Goal: Check status: Check status

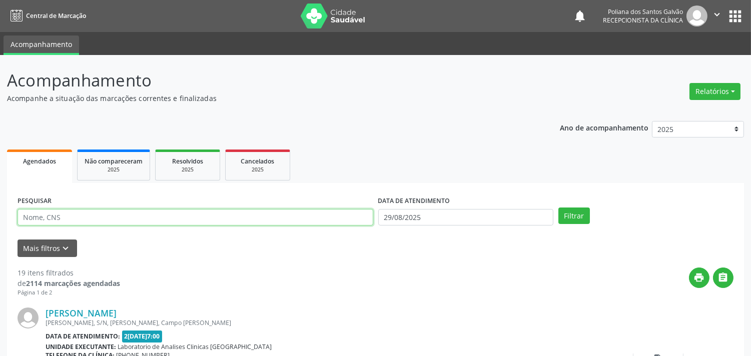
click at [272, 218] on input "text" at bounding box center [196, 217] width 356 height 17
type input "M"
click at [559, 208] on button "Filtrar" at bounding box center [575, 216] width 32 height 17
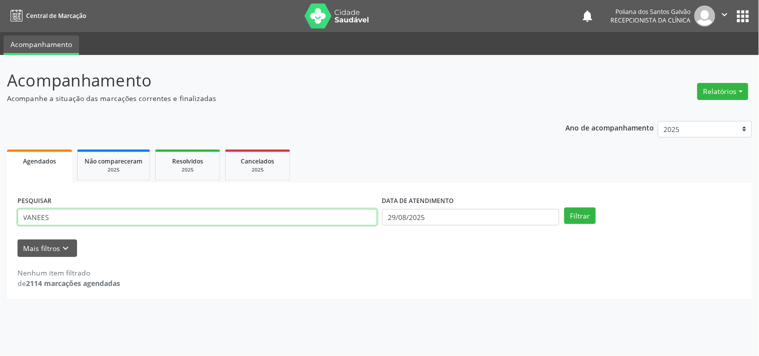
click at [86, 211] on input "VANEES" at bounding box center [198, 217] width 360 height 17
type input "[PERSON_NAME]"
click at [565, 208] on button "Filtrar" at bounding box center [581, 216] width 32 height 17
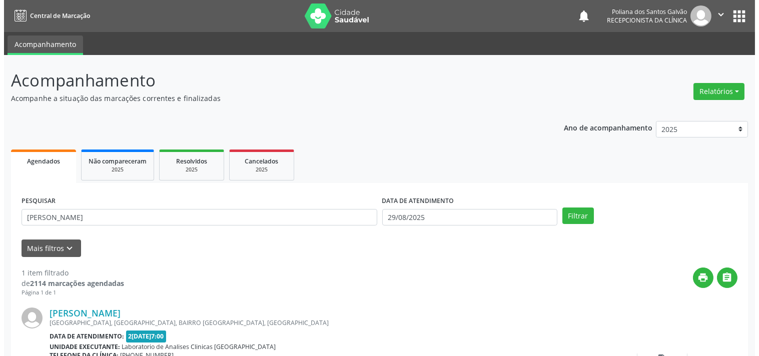
scroll to position [93, 0]
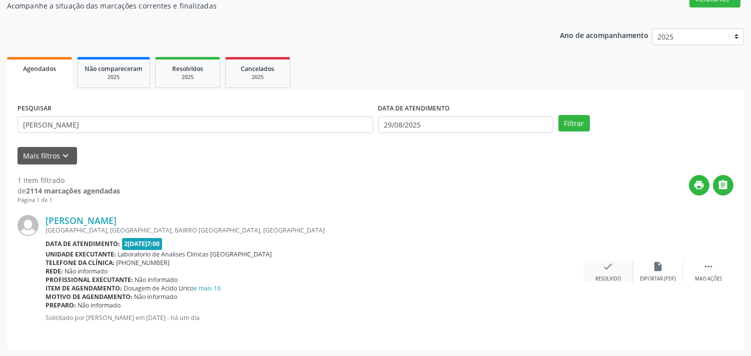
click at [604, 266] on icon "check" at bounding box center [608, 266] width 11 height 11
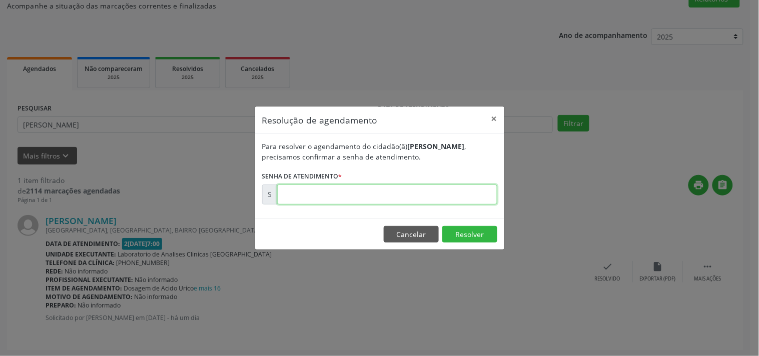
click at [467, 194] on input "text" at bounding box center [387, 195] width 220 height 20
type input "00174053"
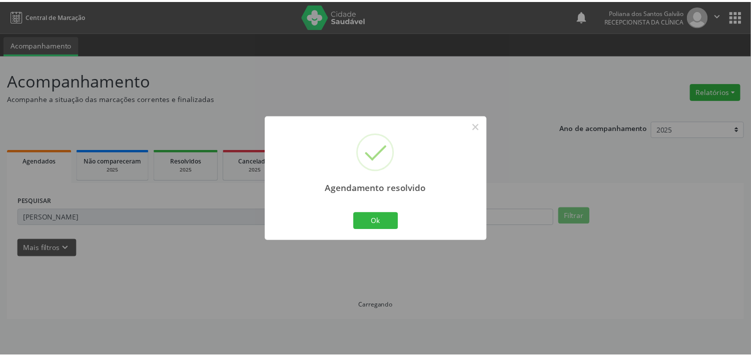
scroll to position [0, 0]
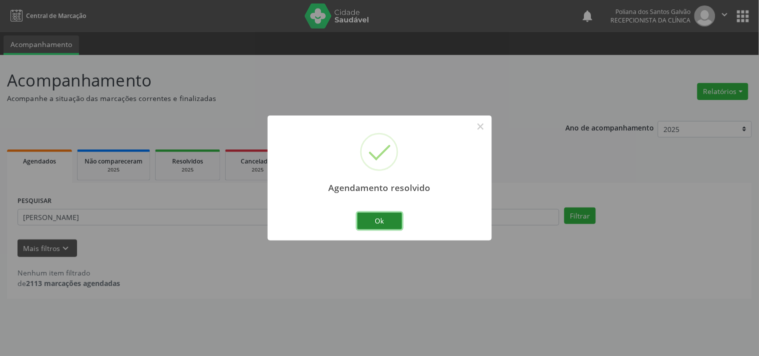
click at [388, 216] on button "Ok" at bounding box center [379, 221] width 45 height 17
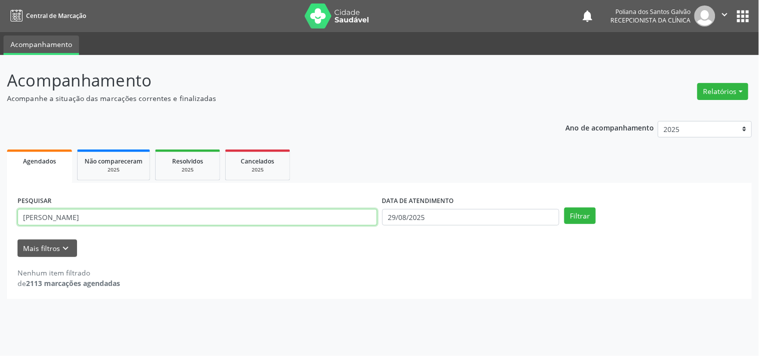
drag, startPoint x: 335, startPoint y: 220, endPoint x: 0, endPoint y: 13, distance: 394.5
click at [0, 46] on div "Central de Marcação notifications Poliana dos Santos Galvão Recepcionista da cl…" at bounding box center [379, 178] width 759 height 356
type input "JOSUE"
click at [565, 208] on button "Filtrar" at bounding box center [581, 216] width 32 height 17
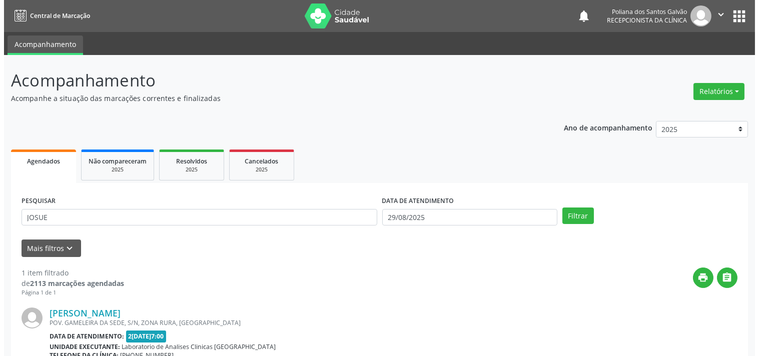
scroll to position [102, 0]
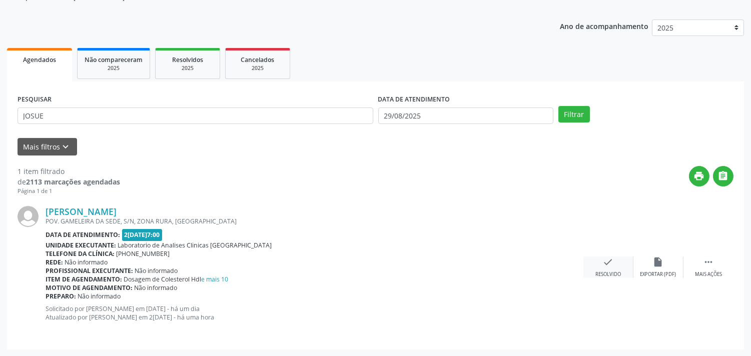
click at [603, 260] on icon "check" at bounding box center [608, 262] width 11 height 11
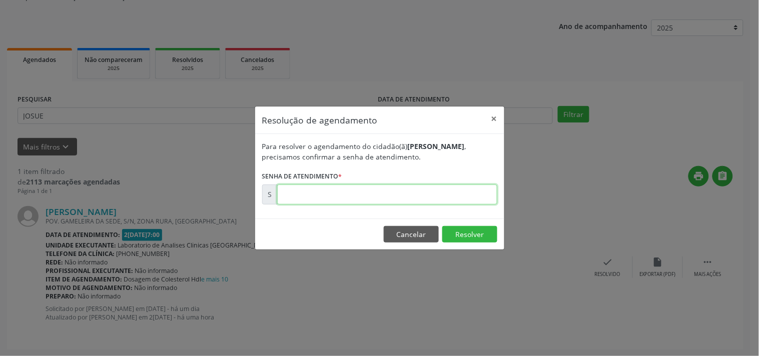
click at [451, 192] on input "text" at bounding box center [387, 195] width 220 height 20
type input "00174117"
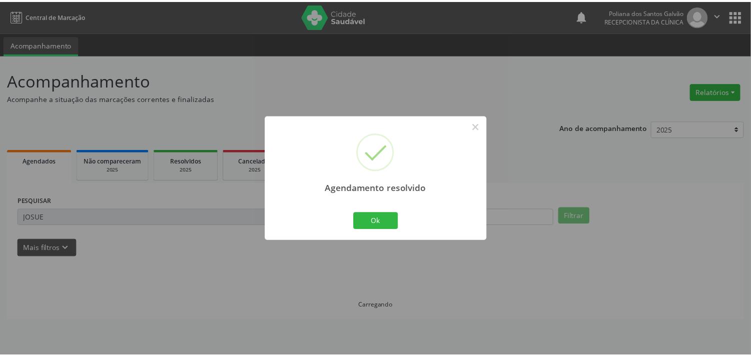
scroll to position [0, 0]
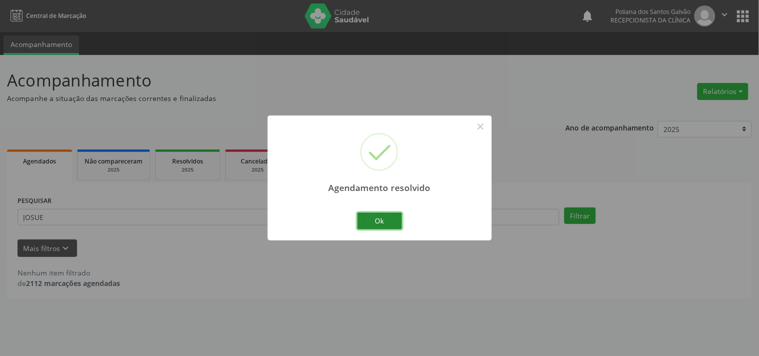
click at [377, 219] on button "Ok" at bounding box center [379, 221] width 45 height 17
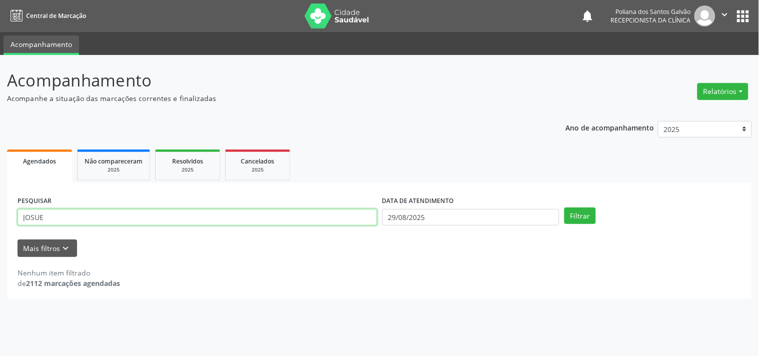
drag, startPoint x: 332, startPoint y: 222, endPoint x: 0, endPoint y: 17, distance: 389.9
click at [0, 21] on div "Central de Marcação notifications Poliana dos Santos Galvão Recepcionista da cl…" at bounding box center [379, 178] width 759 height 356
type input "LUNNA"
click at [565, 208] on button "Filtrar" at bounding box center [581, 216] width 32 height 17
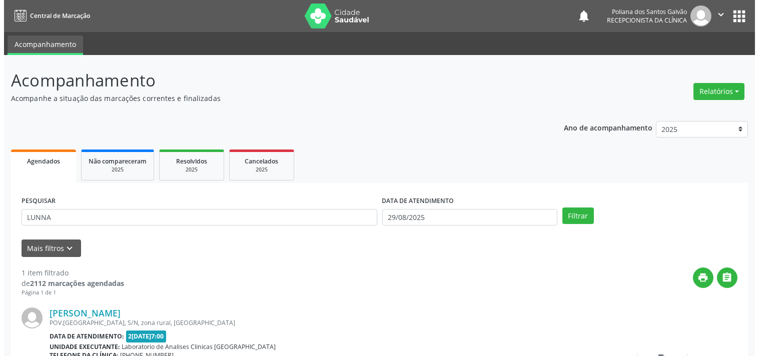
scroll to position [93, 0]
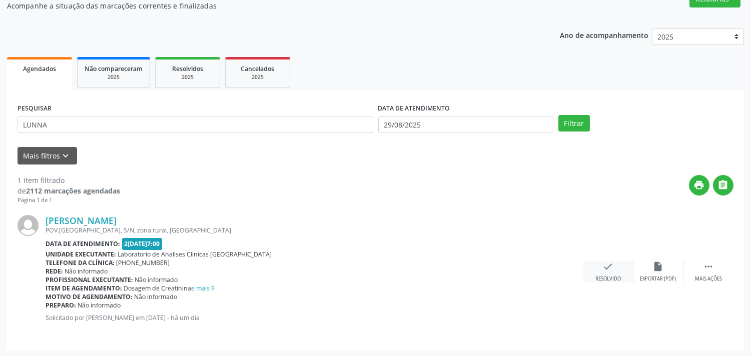
click at [613, 278] on div "Resolvido" at bounding box center [609, 279] width 26 height 7
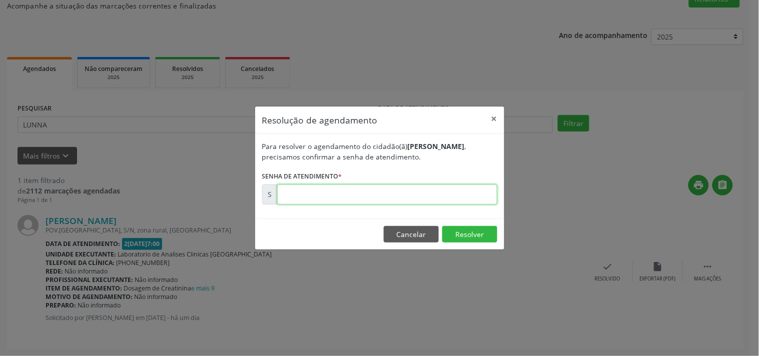
click at [464, 194] on input "text" at bounding box center [387, 195] width 220 height 20
type input "00174130"
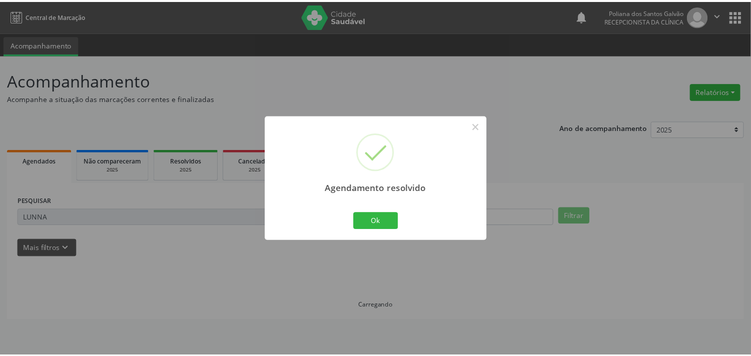
scroll to position [0, 0]
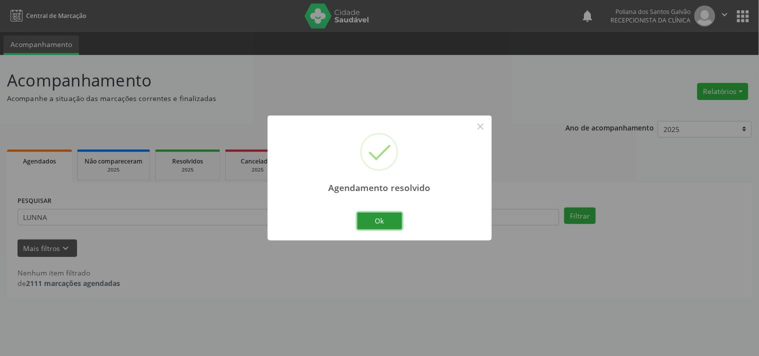
drag, startPoint x: 389, startPoint y: 213, endPoint x: 334, endPoint y: 213, distance: 55.6
click at [389, 213] on button "Ok" at bounding box center [379, 221] width 45 height 17
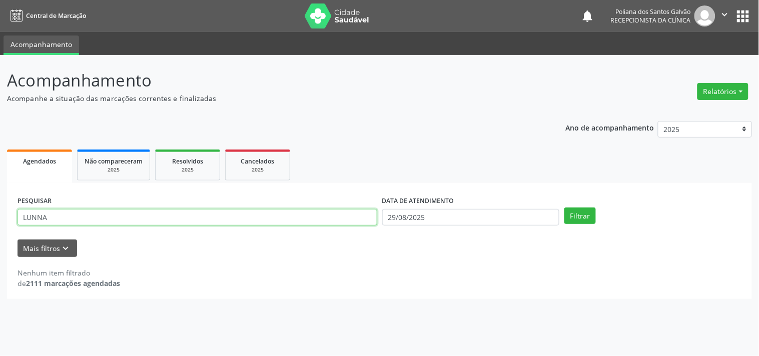
click at [0, 0] on html "Central de Marcação notifications Poliana dos Santos Galvão Recepcionista da cl…" at bounding box center [379, 178] width 759 height 356
type input "R"
type input "TIAGO"
click at [565, 208] on button "Filtrar" at bounding box center [581, 216] width 32 height 17
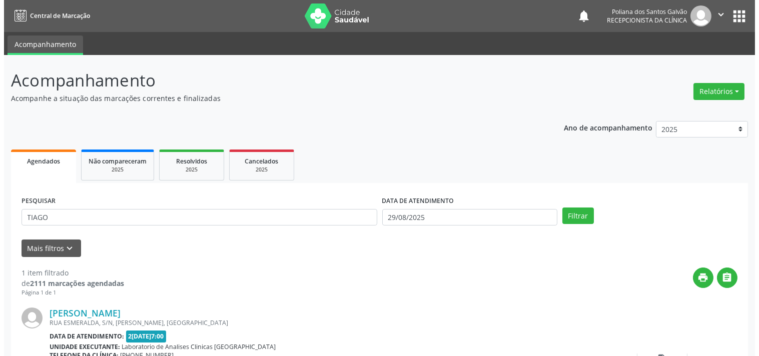
scroll to position [93, 0]
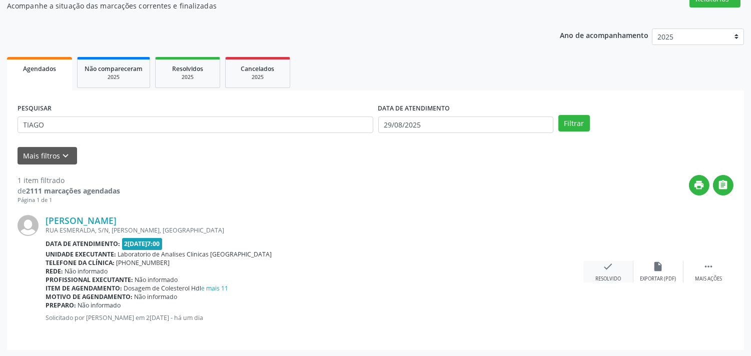
click at [597, 267] on div "check Resolvido" at bounding box center [609, 272] width 50 height 22
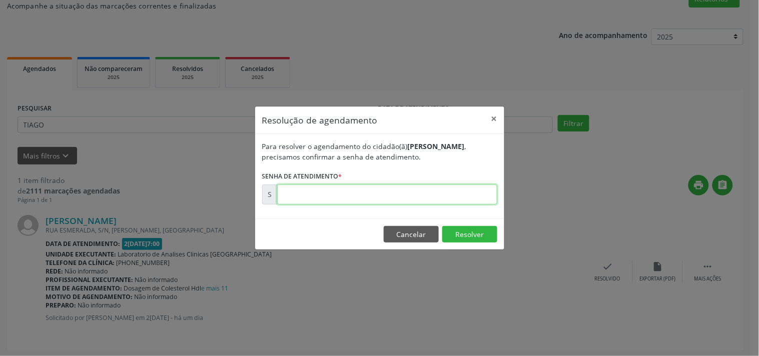
drag, startPoint x: 478, startPoint y: 200, endPoint x: 473, endPoint y: 192, distance: 9.4
click at [476, 194] on input "text" at bounding box center [387, 195] width 220 height 20
type input "00174132"
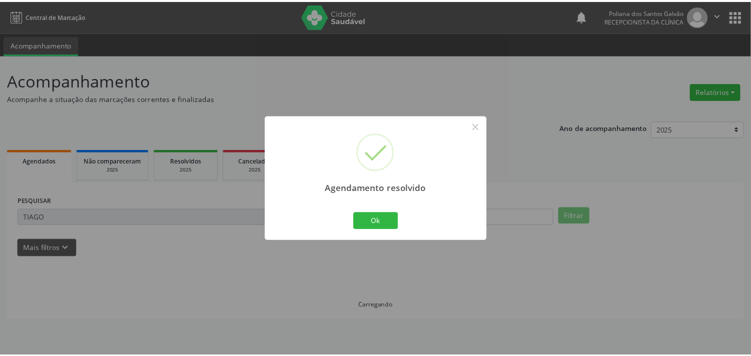
scroll to position [0, 0]
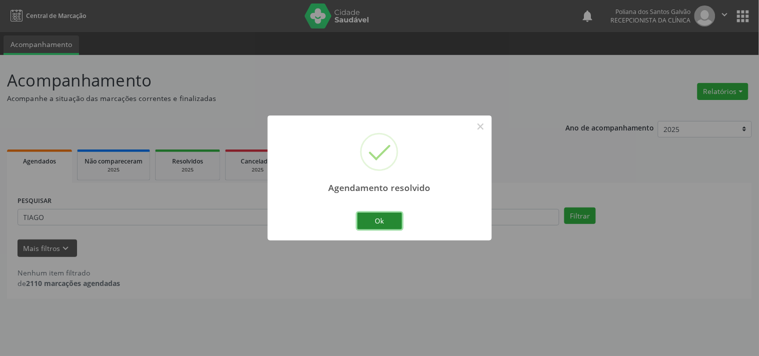
click at [390, 222] on button "Ok" at bounding box center [379, 221] width 45 height 17
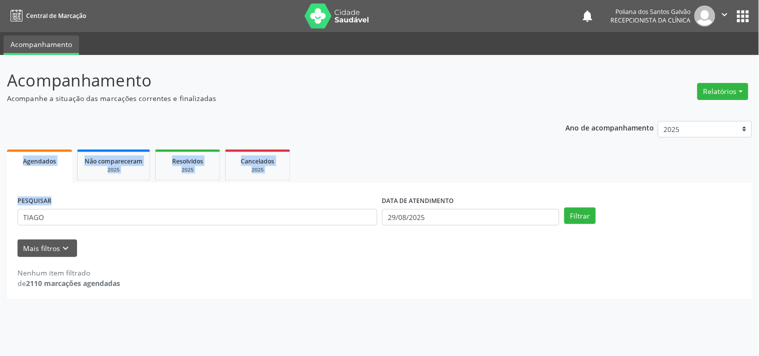
drag, startPoint x: 132, startPoint y: 228, endPoint x: 2, endPoint y: 124, distance: 166.0
click at [0, 126] on div "Acompanhamento Acompanhe a situação das marcações correntes e finalizadas Relat…" at bounding box center [379, 205] width 759 height 301
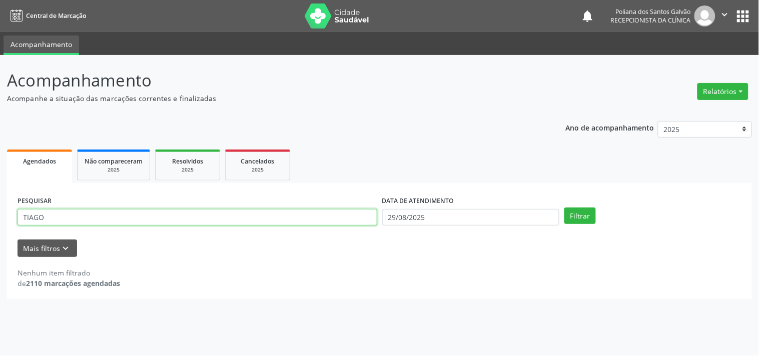
drag, startPoint x: 165, startPoint y: 219, endPoint x: 0, endPoint y: 162, distance: 174.6
click at [0, 167] on div "Acompanhamento Acompanhe a situação das marcações correntes e finalizadas Relat…" at bounding box center [379, 205] width 759 height 301
type input "MIQUE"
click at [565, 208] on button "Filtrar" at bounding box center [581, 216] width 32 height 17
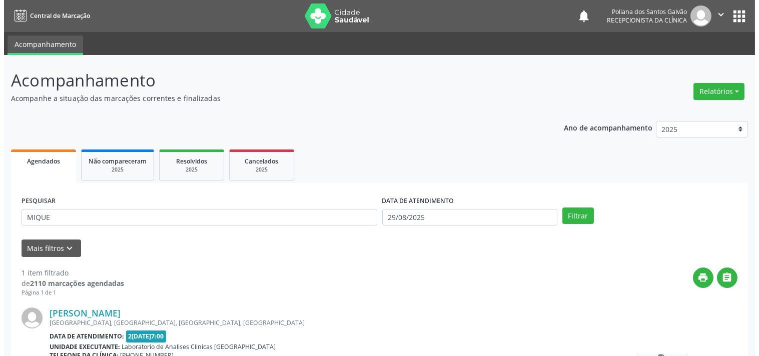
scroll to position [93, 0]
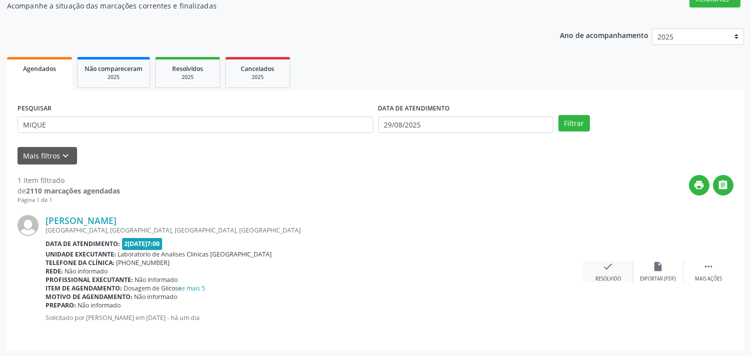
click at [613, 266] on icon "check" at bounding box center [608, 266] width 11 height 11
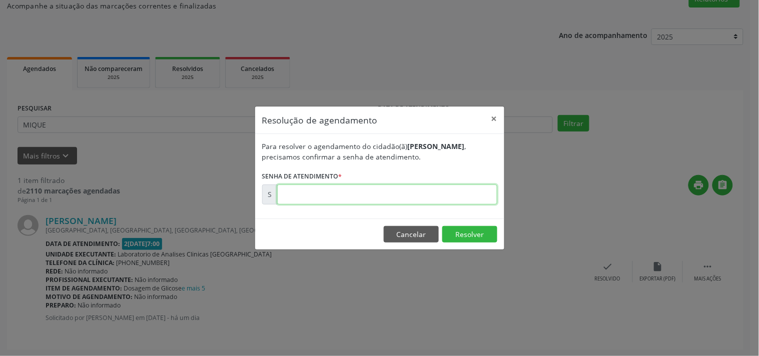
click at [462, 193] on input "text" at bounding box center [387, 195] width 220 height 20
type input "00174082"
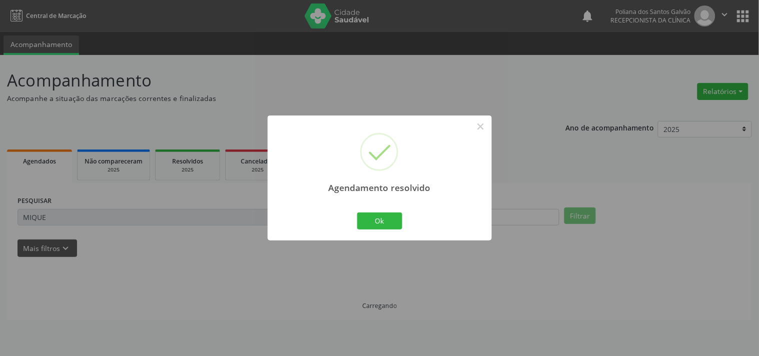
scroll to position [0, 0]
click at [372, 221] on button "Ok" at bounding box center [379, 221] width 45 height 17
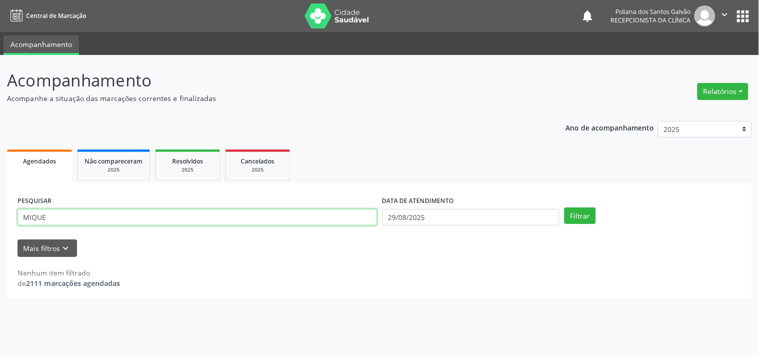
drag, startPoint x: 323, startPoint y: 221, endPoint x: 0, endPoint y: 97, distance: 346.4
click at [0, 97] on div "Acompanhamento Acompanhe a situação das marcações correntes e finalizadas Relat…" at bounding box center [379, 205] width 759 height 301
type input "[PERSON_NAME]"
click at [565, 208] on button "Filtrar" at bounding box center [581, 216] width 32 height 17
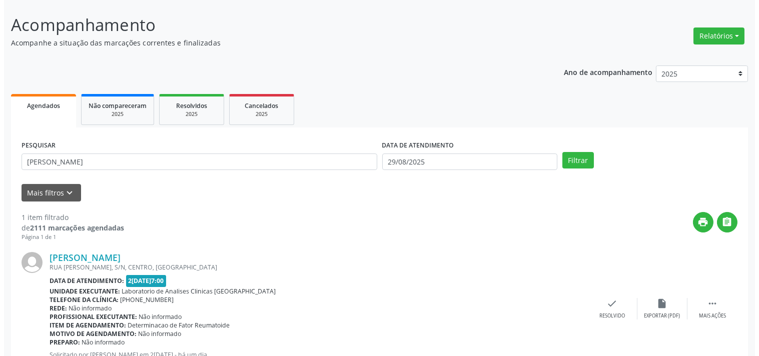
scroll to position [93, 0]
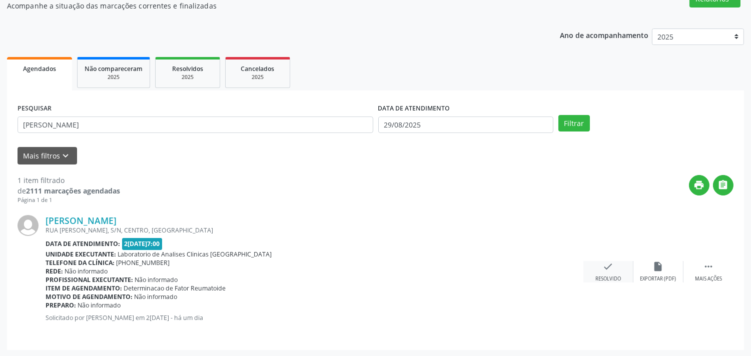
click at [611, 265] on icon "check" at bounding box center [608, 266] width 11 height 11
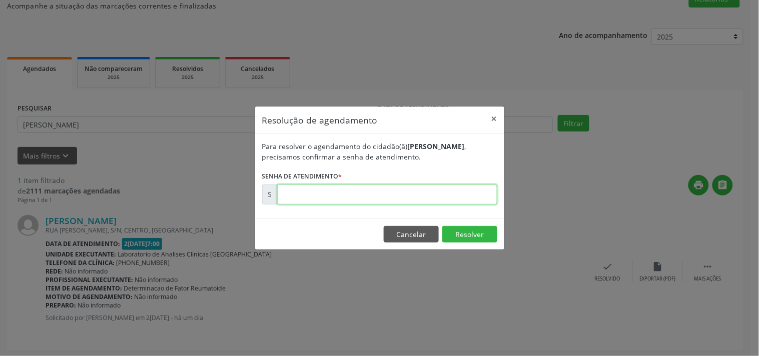
click at [482, 194] on input "text" at bounding box center [387, 195] width 220 height 20
type input "00174136"
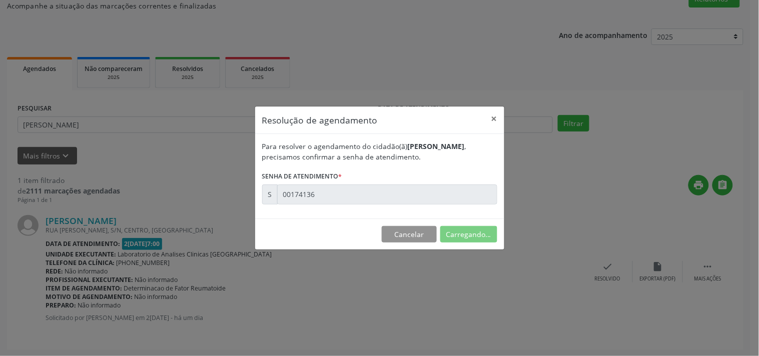
scroll to position [0, 0]
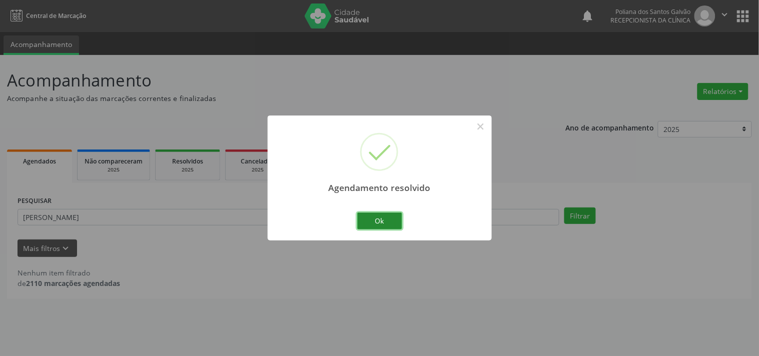
drag, startPoint x: 398, startPoint y: 226, endPoint x: 360, endPoint y: 221, distance: 38.4
click at [396, 226] on button "Ok" at bounding box center [379, 221] width 45 height 17
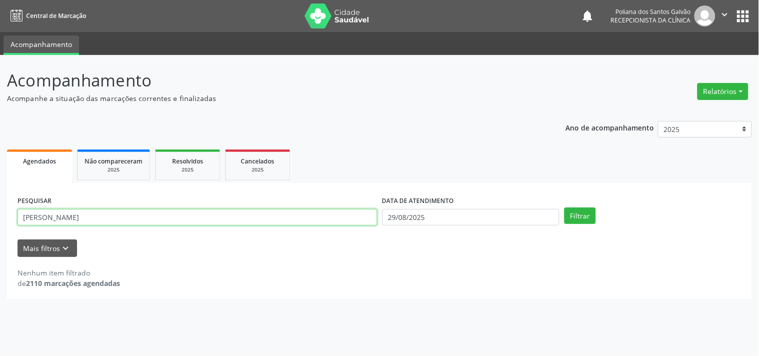
drag, startPoint x: 310, startPoint y: 214, endPoint x: 0, endPoint y: 96, distance: 332.1
click at [0, 103] on div "Acompanhamento Acompanhe a situação das marcações correntes e finalizadas Relat…" at bounding box center [379, 205] width 759 height 301
type input "FLORIZE"
click at [565, 208] on button "Filtrar" at bounding box center [581, 216] width 32 height 17
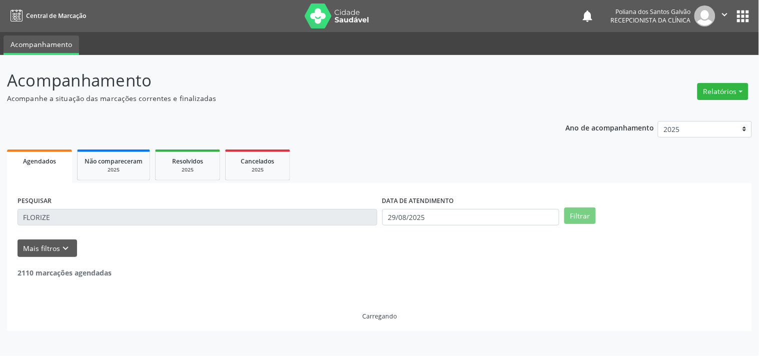
scroll to position [93, 0]
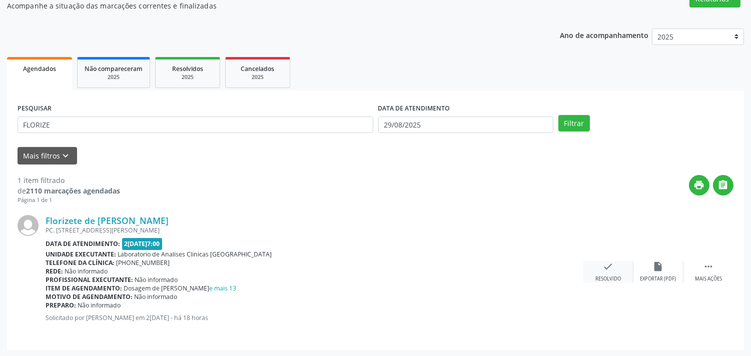
click at [608, 272] on div "check Resolvido" at bounding box center [609, 272] width 50 height 22
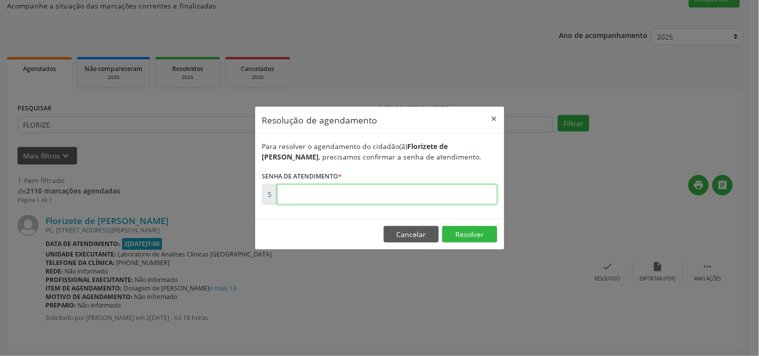
click at [458, 192] on input "text" at bounding box center [387, 195] width 220 height 20
type input "00174376"
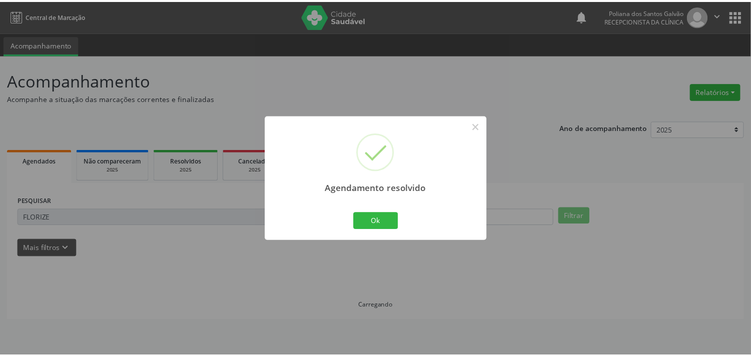
scroll to position [0, 0]
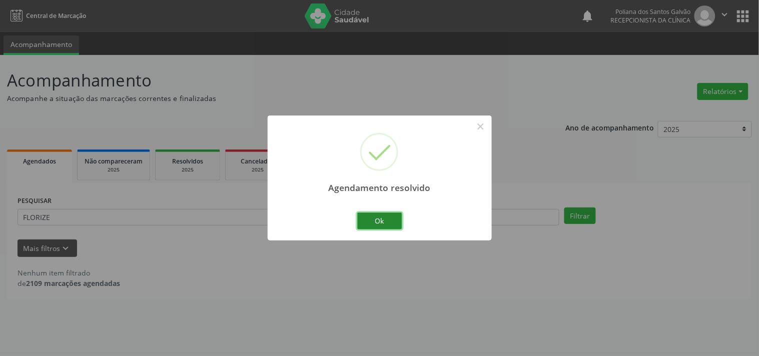
click at [367, 228] on button "Ok" at bounding box center [379, 221] width 45 height 17
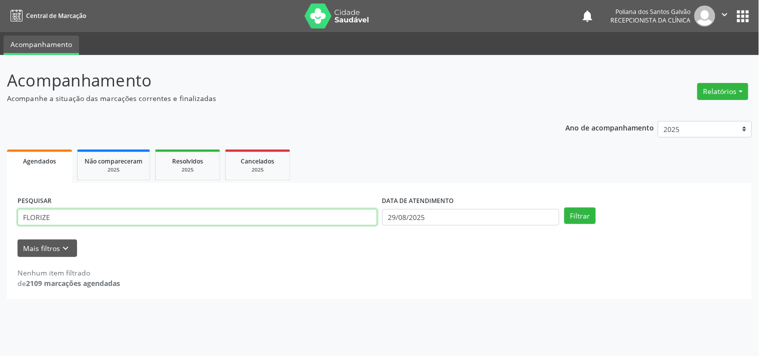
drag, startPoint x: 350, startPoint y: 219, endPoint x: 0, endPoint y: 17, distance: 404.3
click at [0, 38] on div "Central de Marcação notifications Poliana dos Santos Galvão Recepcionista da cl…" at bounding box center [379, 178] width 759 height 356
type input "[PERSON_NAME]"
click at [565, 208] on button "Filtrar" at bounding box center [581, 216] width 32 height 17
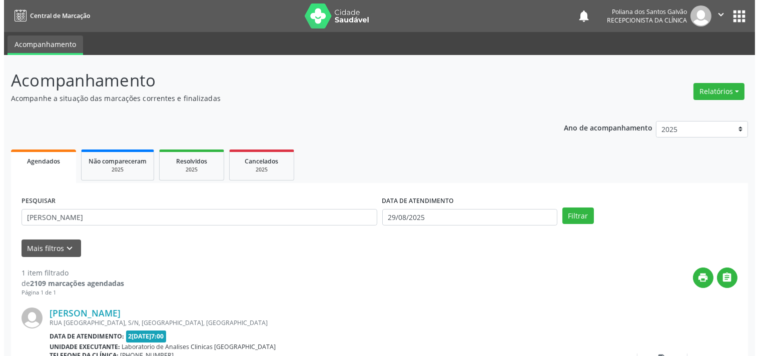
scroll to position [93, 0]
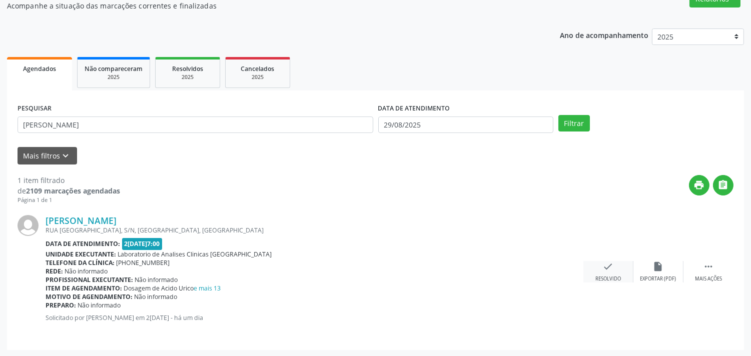
click at [609, 271] on icon "check" at bounding box center [608, 266] width 11 height 11
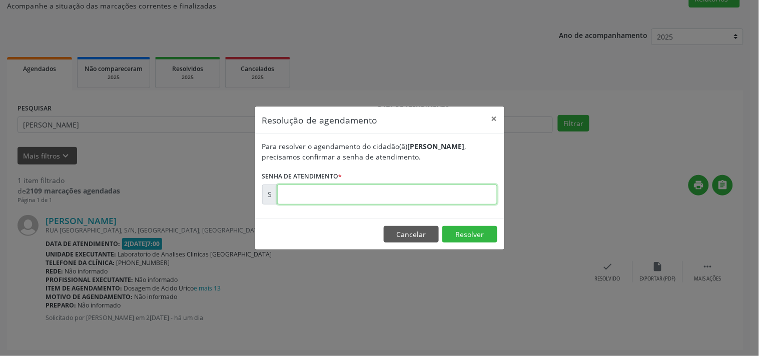
click at [449, 198] on input "text" at bounding box center [387, 195] width 220 height 20
type input "00174086"
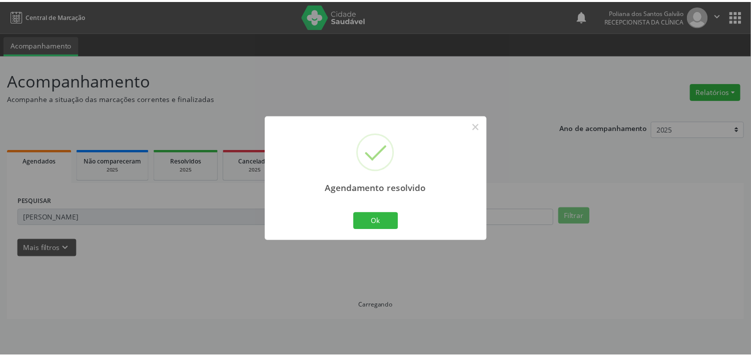
scroll to position [0, 0]
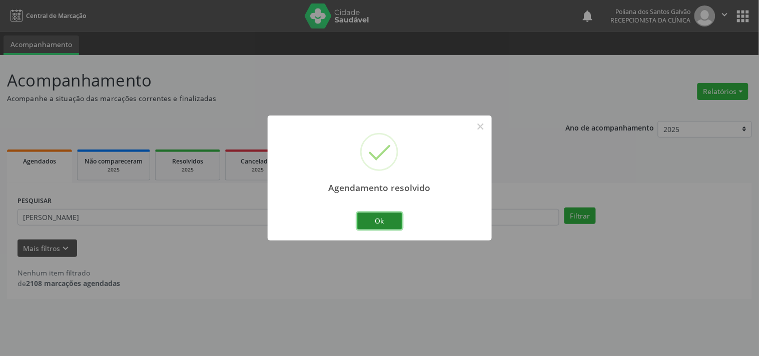
click at [387, 228] on button "Ok" at bounding box center [379, 221] width 45 height 17
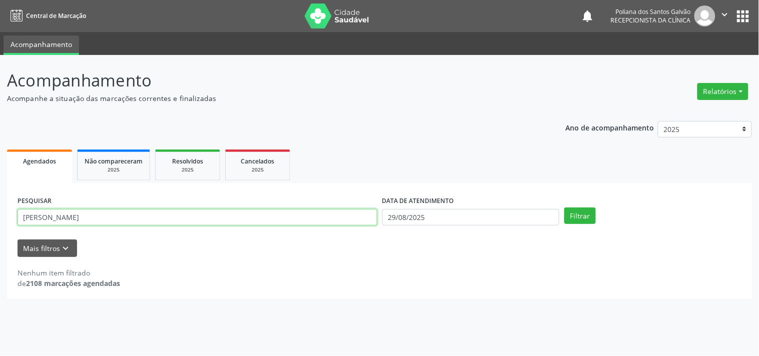
drag, startPoint x: 329, startPoint y: 217, endPoint x: 0, endPoint y: 34, distance: 376.9
click at [0, 41] on div "Central de Marcação notifications Poliana dos Santos Galvão Recepcionista da cl…" at bounding box center [379, 178] width 759 height 356
type input "MARILU"
click at [565, 208] on button "Filtrar" at bounding box center [581, 216] width 32 height 17
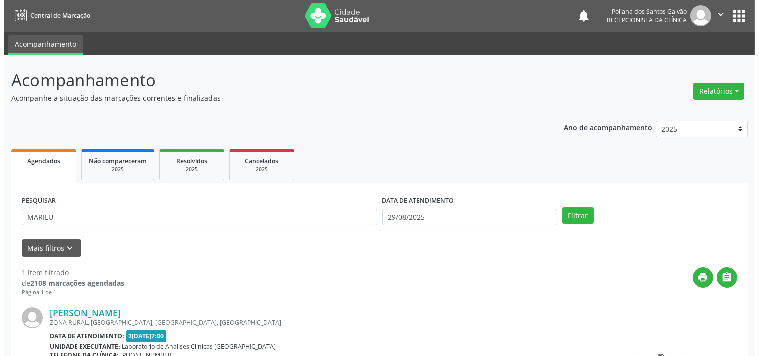
scroll to position [93, 0]
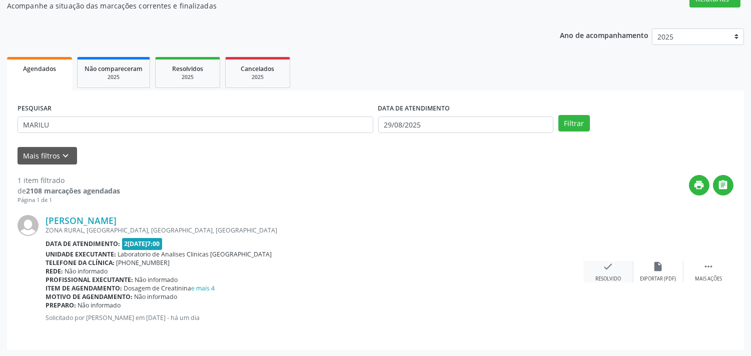
click at [605, 262] on icon "check" at bounding box center [608, 266] width 11 height 11
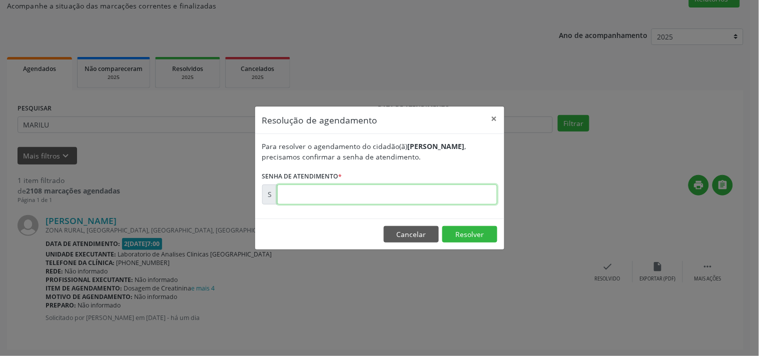
click at [459, 192] on input "text" at bounding box center [387, 195] width 220 height 20
type input "00174084"
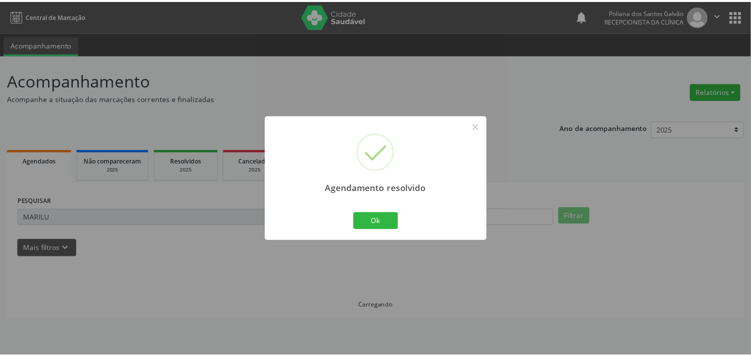
scroll to position [0, 0]
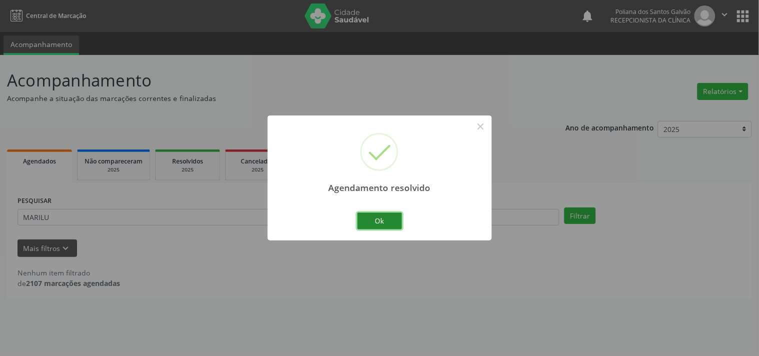
drag, startPoint x: 389, startPoint y: 216, endPoint x: 368, endPoint y: 215, distance: 21.0
click at [388, 216] on button "Ok" at bounding box center [379, 221] width 45 height 17
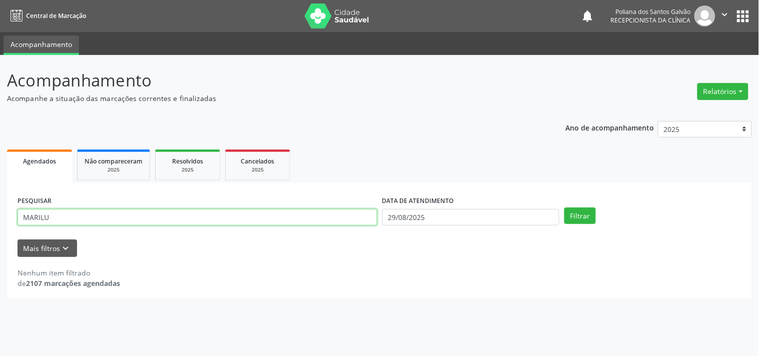
drag, startPoint x: 301, startPoint y: 216, endPoint x: 0, endPoint y: 56, distance: 341.2
click at [0, 56] on div "Acompanhamento Acompanhe a situação das marcações correntes e finalizadas Relat…" at bounding box center [379, 205] width 759 height 301
type input "D"
type input "RD"
click at [565, 208] on button "Filtrar" at bounding box center [581, 216] width 32 height 17
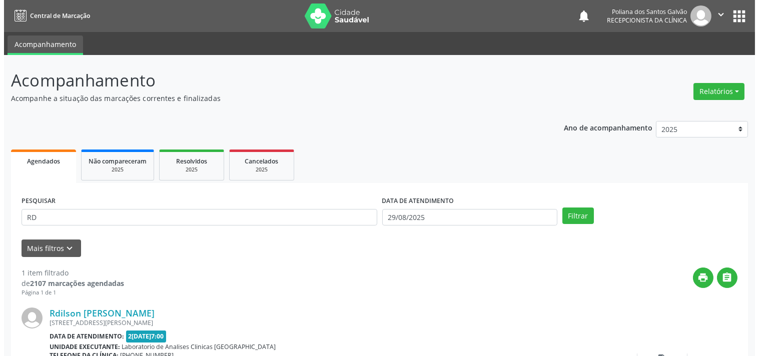
scroll to position [56, 0]
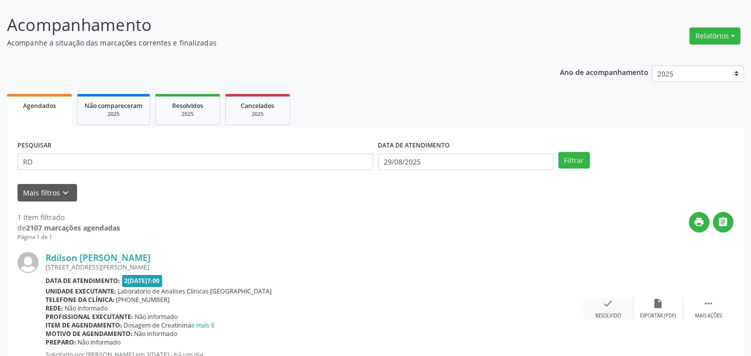
click at [612, 303] on icon "check" at bounding box center [608, 303] width 11 height 11
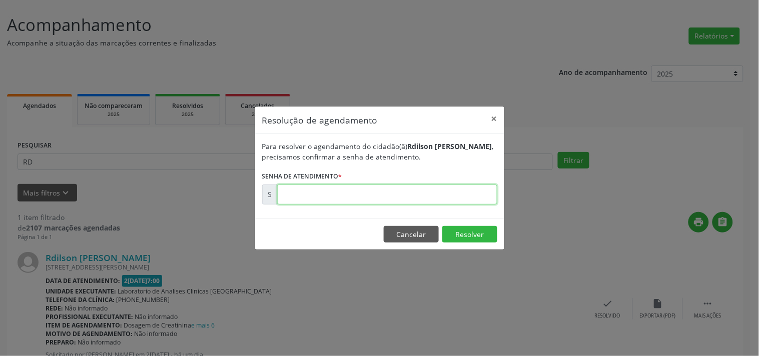
click at [454, 194] on input "text" at bounding box center [387, 195] width 220 height 20
type input "00174116"
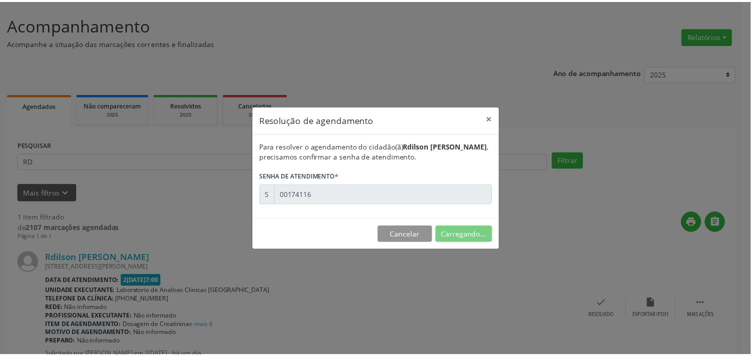
scroll to position [0, 0]
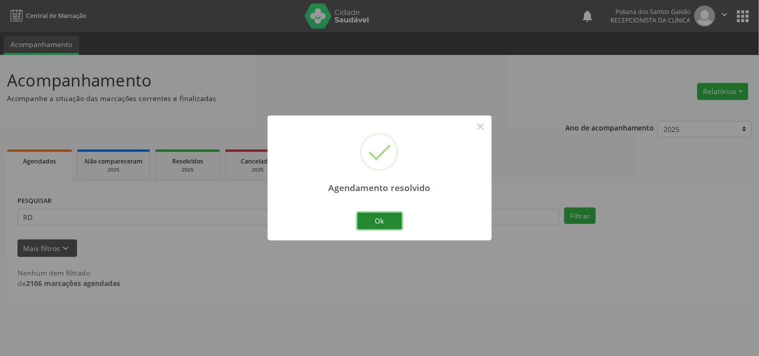
click at [382, 222] on button "Ok" at bounding box center [379, 221] width 45 height 17
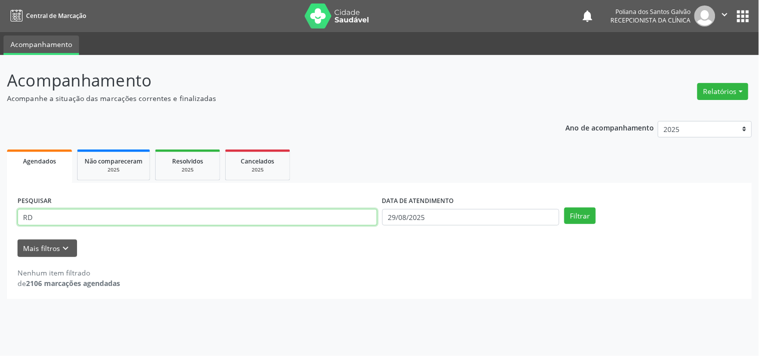
drag, startPoint x: 314, startPoint y: 212, endPoint x: 0, endPoint y: 61, distance: 348.8
click at [0, 62] on div "Acompanhamento Acompanhe a situação das marcações correntes e finalizadas Relat…" at bounding box center [379, 205] width 759 height 301
type input "[PERSON_NAME]"
click at [565, 208] on button "Filtrar" at bounding box center [581, 216] width 32 height 17
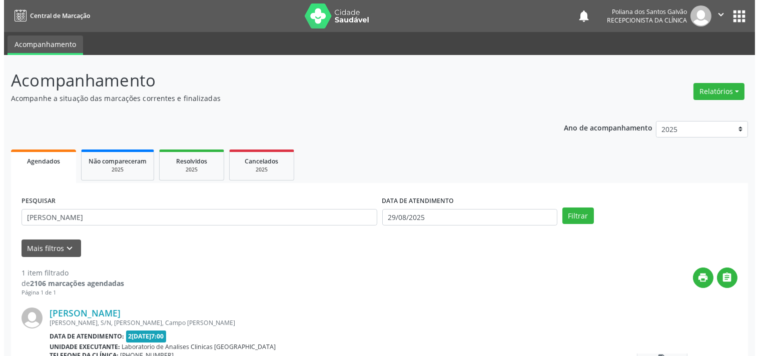
scroll to position [93, 0]
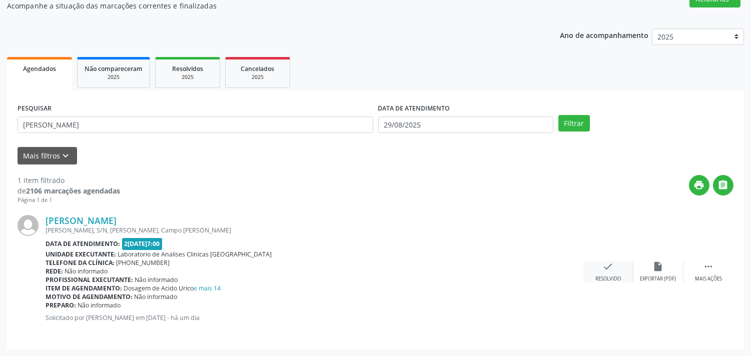
click at [600, 272] on div "check Resolvido" at bounding box center [609, 272] width 50 height 22
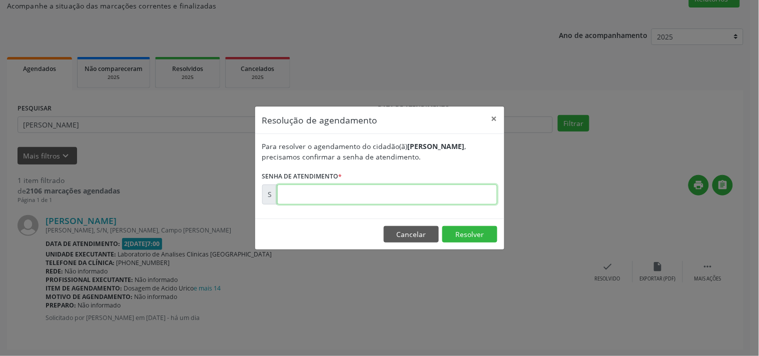
click at [473, 189] on input "text" at bounding box center [387, 195] width 220 height 20
type input "00174030"
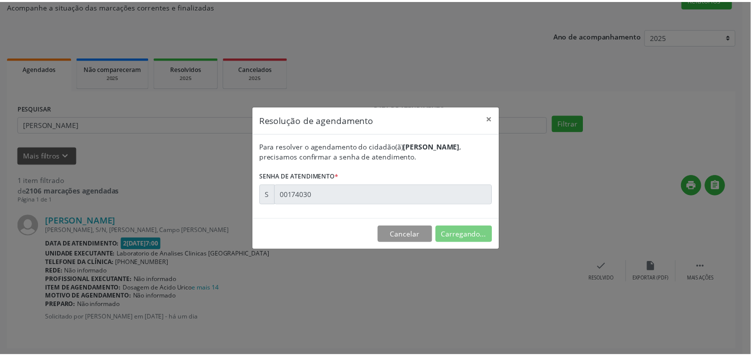
scroll to position [0, 0]
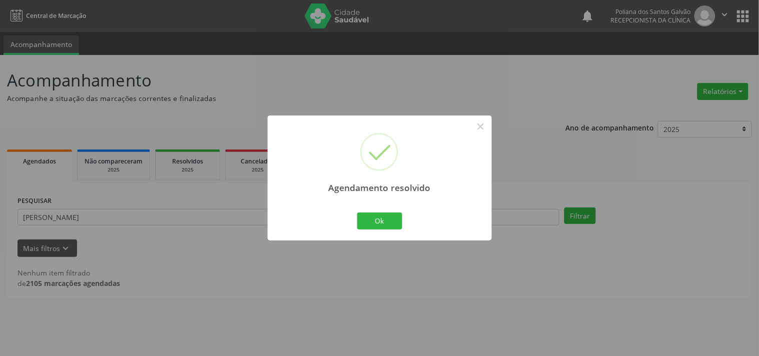
drag, startPoint x: 400, startPoint y: 231, endPoint x: 349, endPoint y: 229, distance: 51.6
click at [398, 231] on div "Ok Cancel" at bounding box center [380, 221] width 50 height 21
click at [357, 228] on div "Ok Cancel" at bounding box center [380, 221] width 50 height 21
click at [367, 221] on button "Ok" at bounding box center [379, 221] width 45 height 17
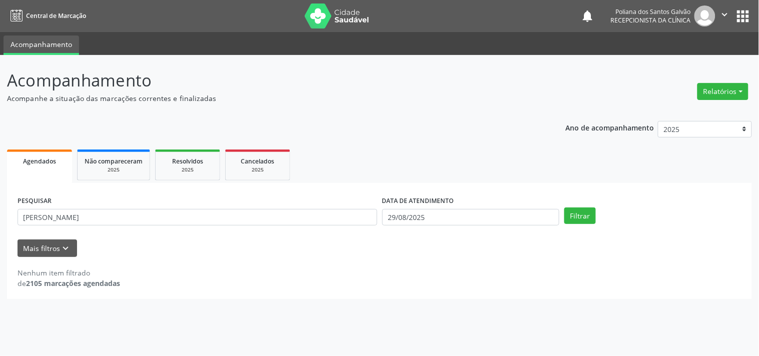
click at [0, 0] on html "Central de Marcação notifications Poliana dos Santos Galvão Recepcionista da cl…" at bounding box center [379, 178] width 759 height 356
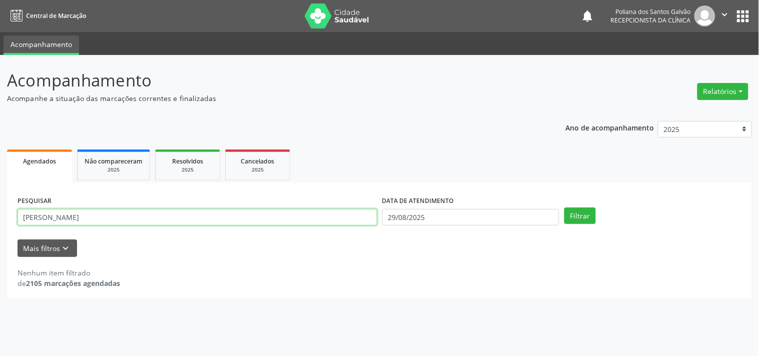
drag, startPoint x: 54, startPoint y: 216, endPoint x: 0, endPoint y: 197, distance: 56.8
click at [0, 200] on div "Acompanhamento Acompanhe a situação das marcações correntes e finalizadas Relat…" at bounding box center [379, 205] width 759 height 301
type input "CARMEM"
click at [565, 208] on button "Filtrar" at bounding box center [581, 216] width 32 height 17
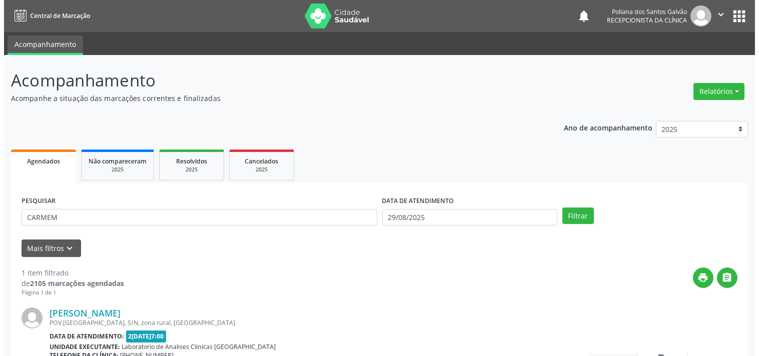
scroll to position [93, 0]
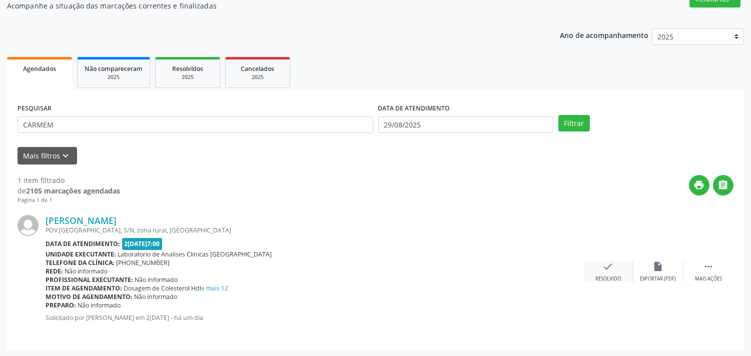
click at [612, 267] on icon "check" at bounding box center [608, 266] width 11 height 11
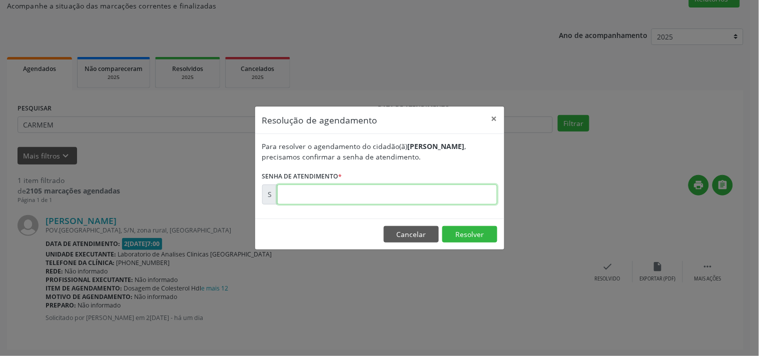
click at [457, 200] on input "text" at bounding box center [387, 195] width 220 height 20
type input "00174066"
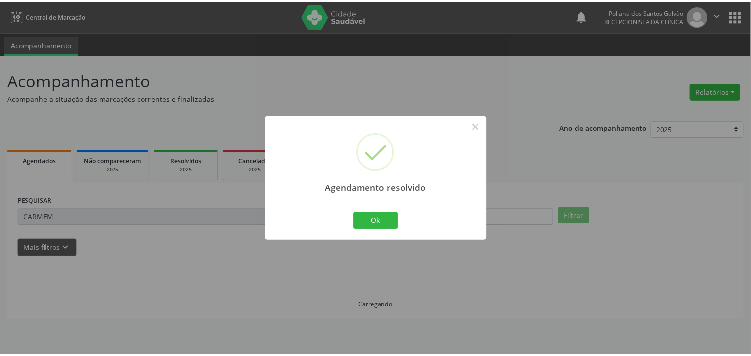
scroll to position [0, 0]
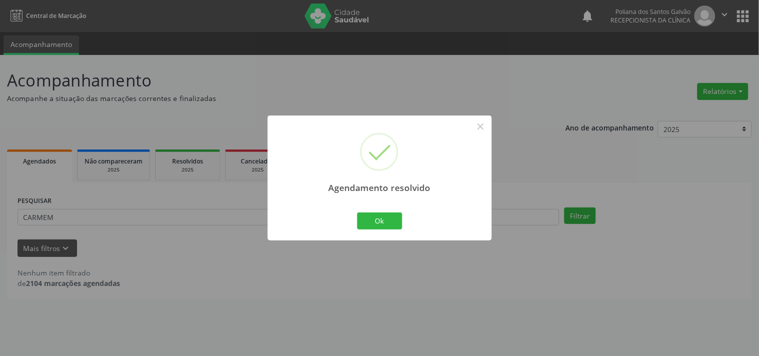
click at [379, 208] on div "Agendamento resolvido × Ok Cancel" at bounding box center [380, 178] width 224 height 125
click at [383, 213] on button "Ok" at bounding box center [379, 221] width 45 height 17
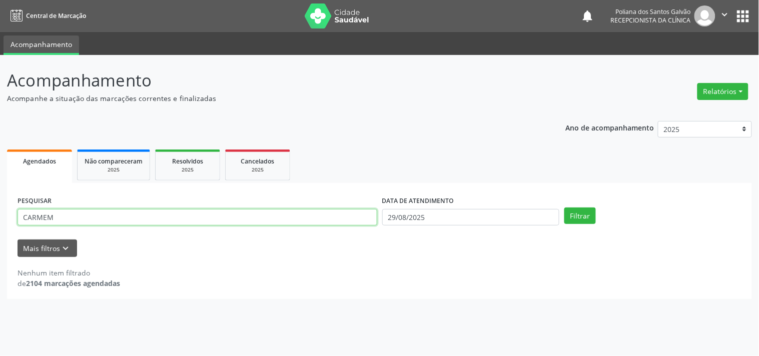
drag, startPoint x: 273, startPoint y: 219, endPoint x: 0, endPoint y: 56, distance: 318.3
click at [0, 64] on div "Acompanhamento Acompanhe a situação das marcações correntes e finalizadas Relat…" at bounding box center [379, 205] width 759 height 301
type input "[PERSON_NAME]"
click at [565, 208] on button "Filtrar" at bounding box center [581, 216] width 32 height 17
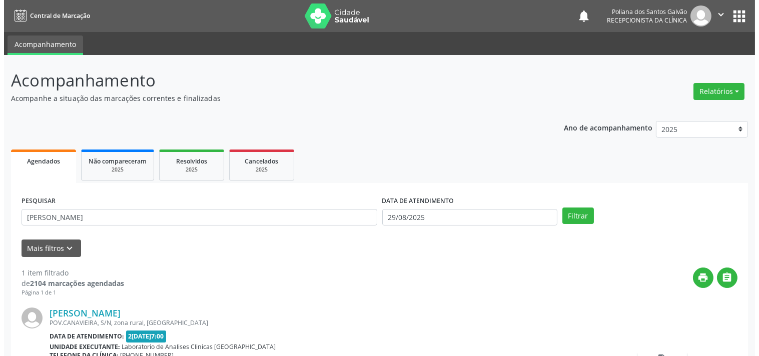
scroll to position [93, 0]
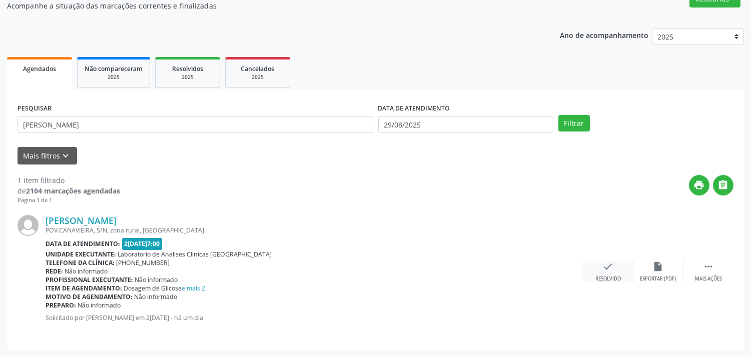
click at [609, 268] on icon "check" at bounding box center [608, 266] width 11 height 11
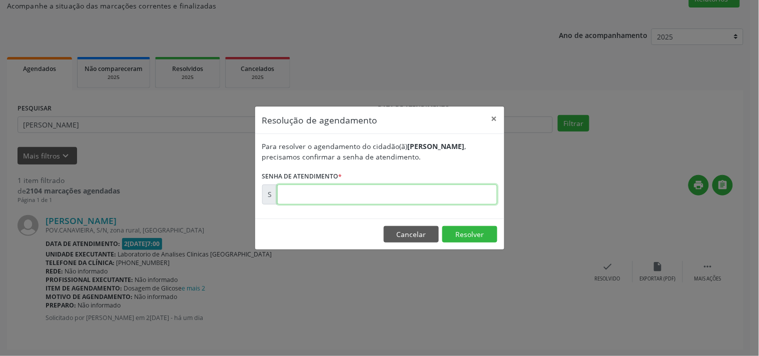
click at [451, 194] on input "text" at bounding box center [387, 195] width 220 height 20
type input "00174137"
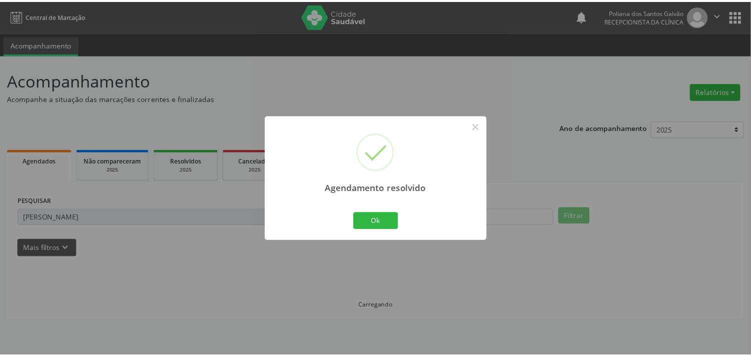
scroll to position [0, 0]
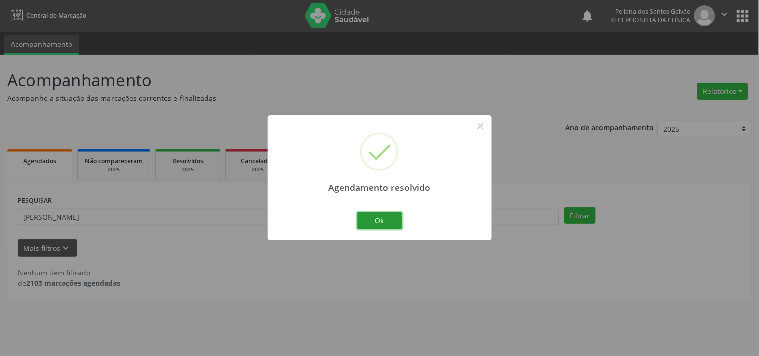
drag, startPoint x: 388, startPoint y: 227, endPoint x: 379, endPoint y: 222, distance: 10.3
click at [382, 223] on button "Ok" at bounding box center [379, 221] width 45 height 17
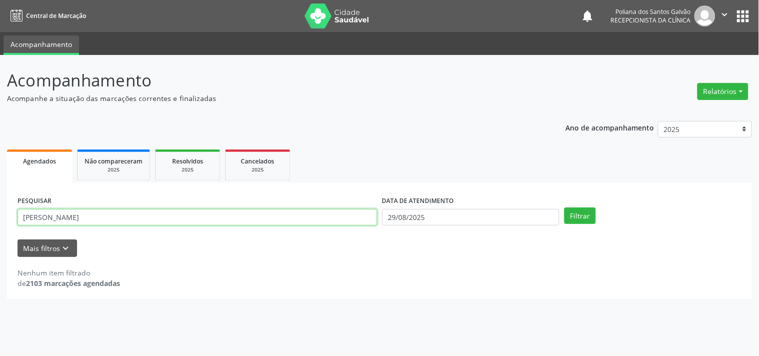
drag, startPoint x: 359, startPoint y: 214, endPoint x: 0, endPoint y: 90, distance: 380.2
click at [0, 91] on div "Acompanhamento Acompanhe a situação das marcações correntes e finalizadas Relat…" at bounding box center [379, 205] width 759 height 301
type input "ELIC"
click at [565, 208] on button "Filtrar" at bounding box center [581, 216] width 32 height 17
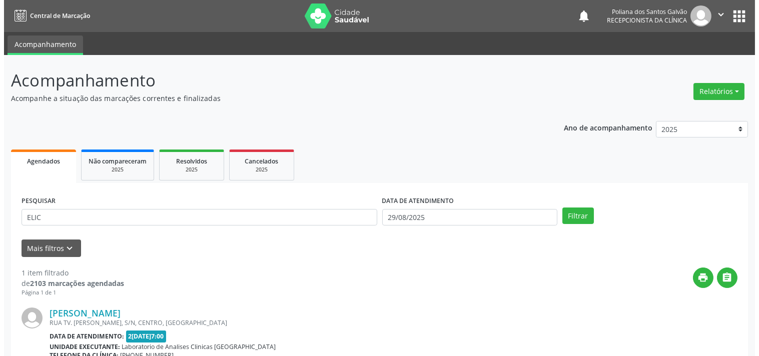
scroll to position [102, 0]
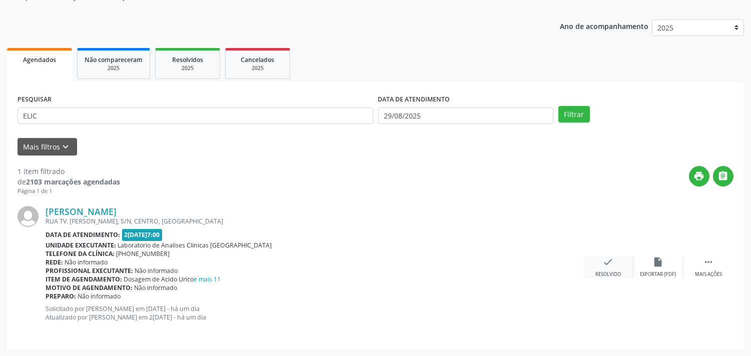
click at [606, 258] on icon "check" at bounding box center [608, 262] width 11 height 11
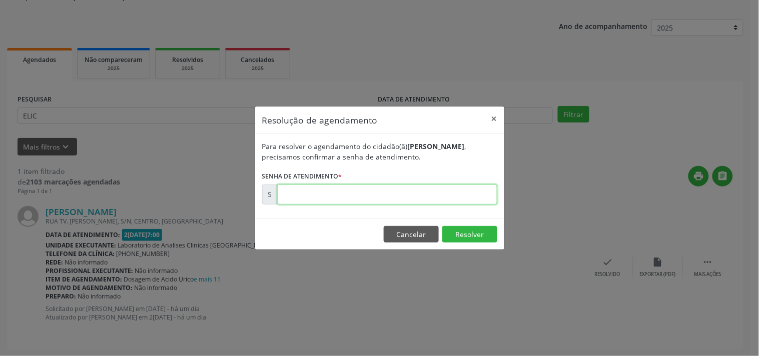
click at [452, 201] on input "text" at bounding box center [387, 195] width 220 height 20
type input "01741332"
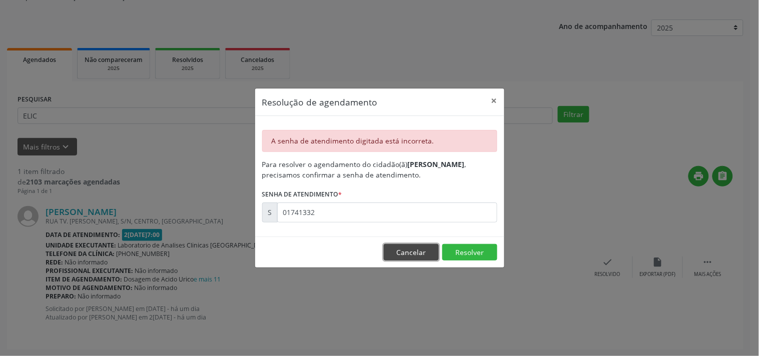
click at [427, 253] on button "Cancelar" at bounding box center [411, 252] width 55 height 17
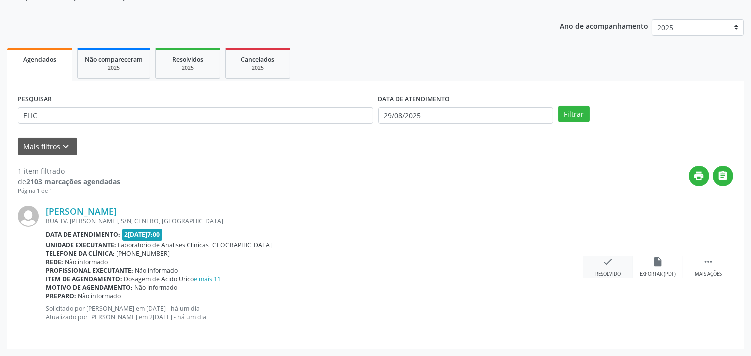
click at [601, 268] on div "check Resolvido" at bounding box center [609, 268] width 50 height 22
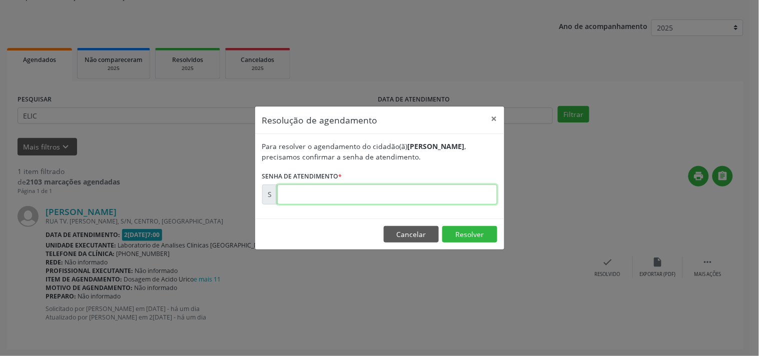
click at [451, 188] on input "text" at bounding box center [387, 195] width 220 height 20
type input "00174133"
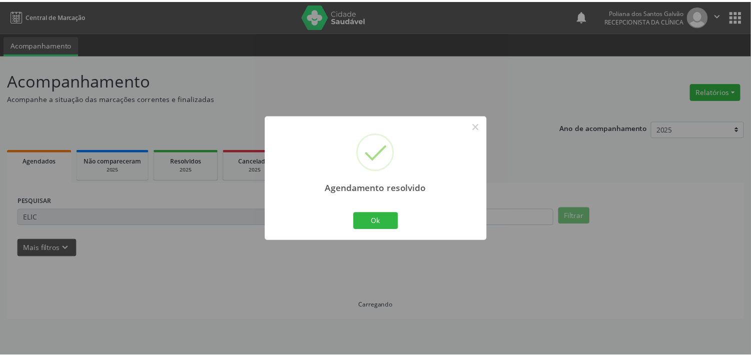
scroll to position [0, 0]
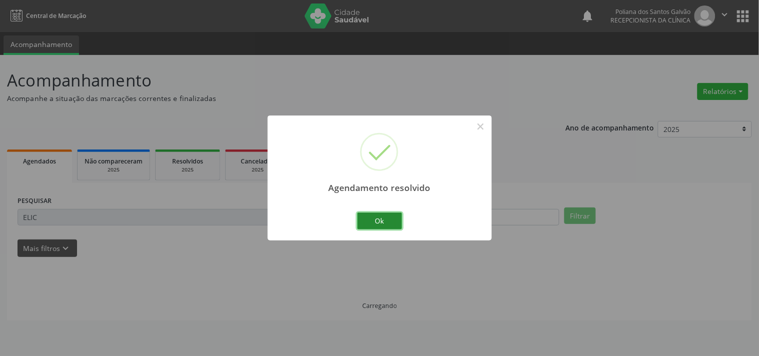
drag, startPoint x: 370, startPoint y: 219, endPoint x: 294, endPoint y: 215, distance: 76.2
click at [370, 220] on button "Ok" at bounding box center [379, 221] width 45 height 17
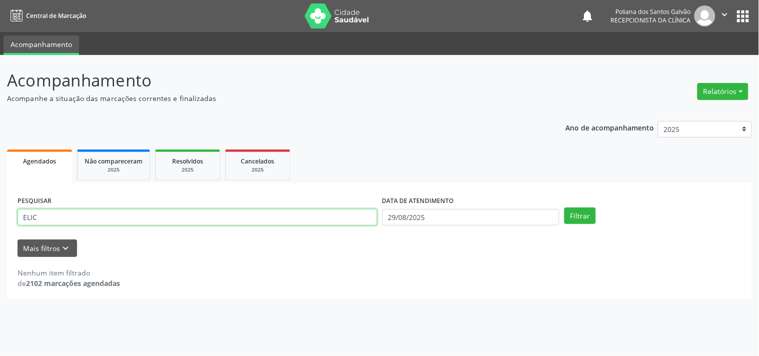
drag, startPoint x: 301, startPoint y: 223, endPoint x: 0, endPoint y: 114, distance: 320.6
click at [0, 114] on div "Acompanhamento Acompanhe a situação das marcações correntes e finalizadas Relat…" at bounding box center [379, 205] width 759 height 301
type input "[PERSON_NAME]"
click at [565, 208] on button "Filtrar" at bounding box center [581, 216] width 32 height 17
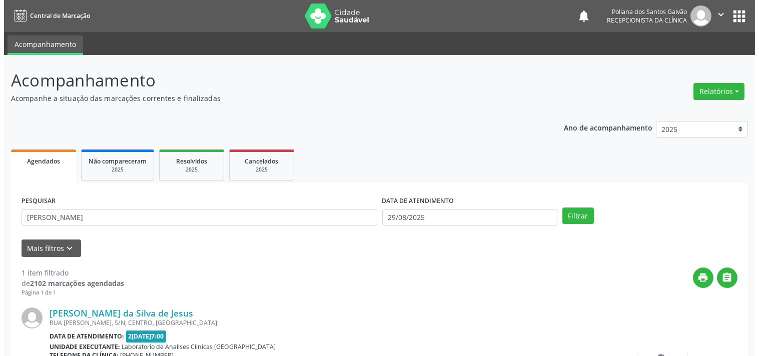
scroll to position [93, 0]
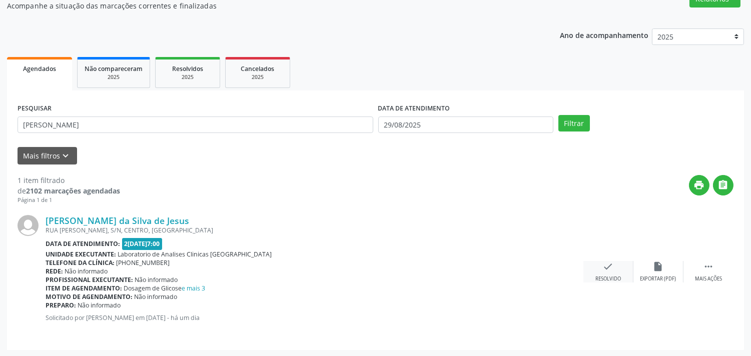
click at [589, 271] on div "check Resolvido" at bounding box center [609, 272] width 50 height 22
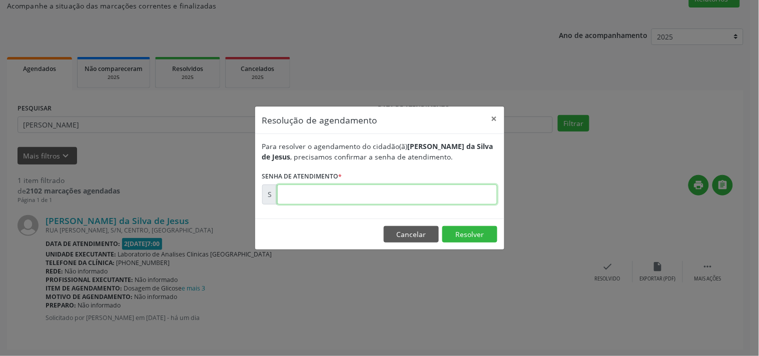
click at [468, 196] on input "text" at bounding box center [387, 195] width 220 height 20
type input "00174119"
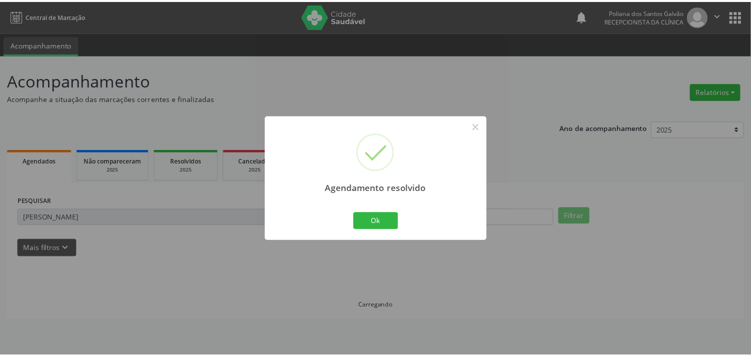
scroll to position [0, 0]
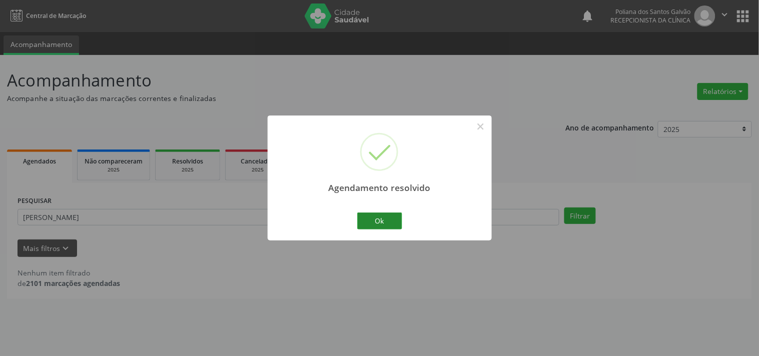
drag, startPoint x: 363, startPoint y: 211, endPoint x: 368, endPoint y: 217, distance: 7.4
click at [364, 213] on div "Ok Cancel" at bounding box center [380, 221] width 50 height 21
drag, startPoint x: 368, startPoint y: 217, endPoint x: 283, endPoint y: 223, distance: 85.8
click at [369, 218] on button "Ok" at bounding box center [379, 221] width 45 height 17
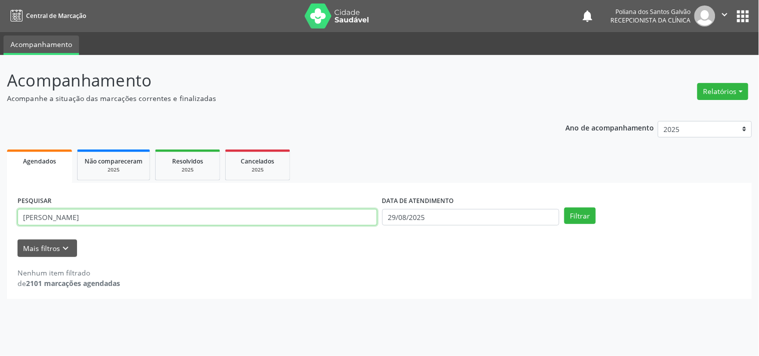
drag, startPoint x: 272, startPoint y: 218, endPoint x: 0, endPoint y: 80, distance: 305.1
click at [0, 91] on div "Acompanhamento Acompanhe a situação das marcações correntes e finalizadas Relat…" at bounding box center [379, 205] width 759 height 301
type input "[PERSON_NAME]"
click at [565, 208] on button "Filtrar" at bounding box center [581, 216] width 32 height 17
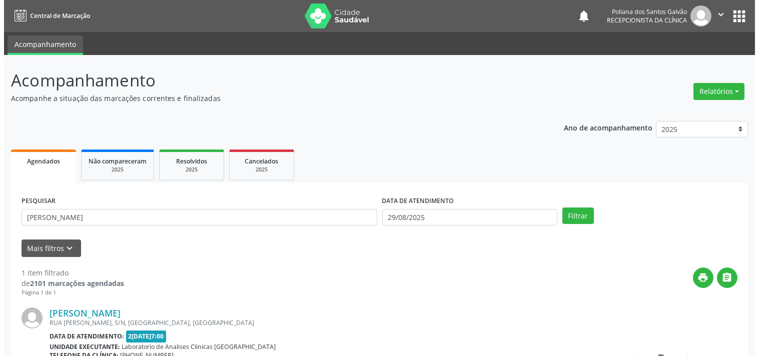
scroll to position [93, 0]
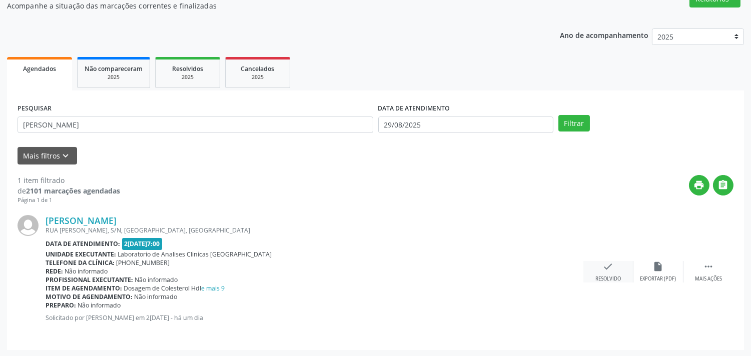
click at [598, 266] on div "check Resolvido" at bounding box center [609, 272] width 50 height 22
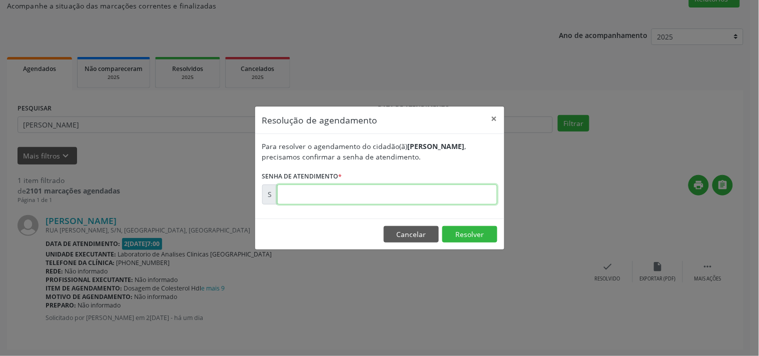
click at [476, 194] on input "text" at bounding box center [387, 195] width 220 height 20
type input "00174145"
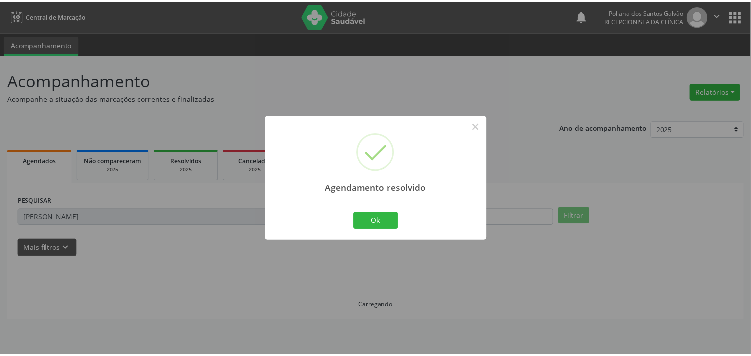
scroll to position [0, 0]
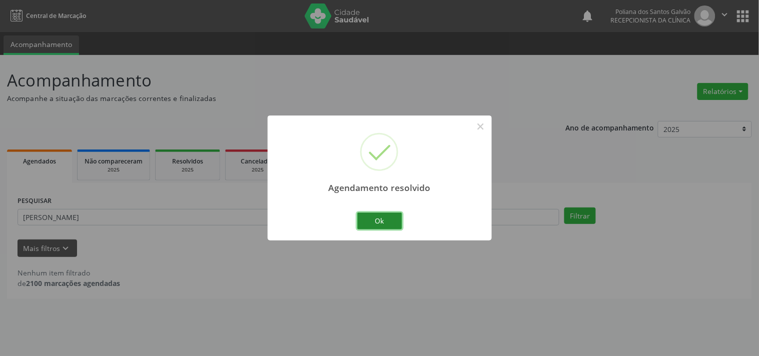
click at [391, 220] on button "Ok" at bounding box center [379, 221] width 45 height 17
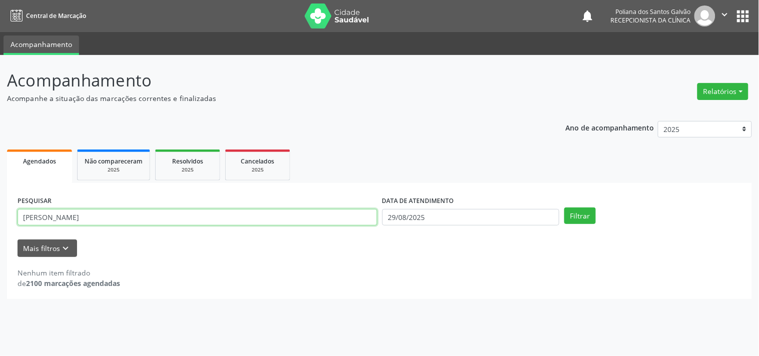
drag, startPoint x: 339, startPoint y: 221, endPoint x: 0, endPoint y: 98, distance: 361.0
click at [0, 104] on div "Acompanhamento Acompanhe a situação das marcações correntes e finalizadas Relat…" at bounding box center [379, 205] width 759 height 301
type input "LEILI"
click at [565, 208] on button "Filtrar" at bounding box center [581, 216] width 32 height 17
drag, startPoint x: 62, startPoint y: 166, endPoint x: 0, endPoint y: 56, distance: 126.4
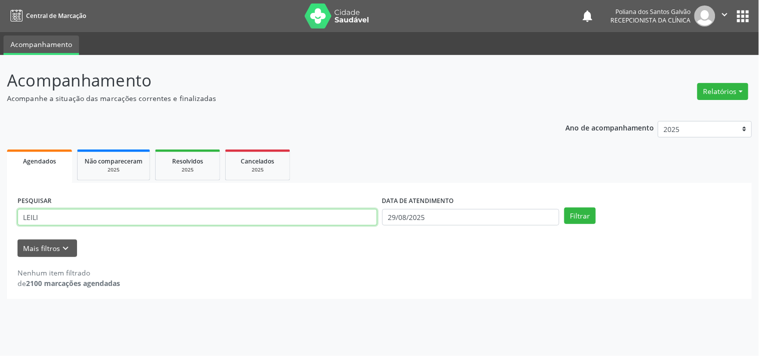
click at [0, 78] on div "Acompanhamento Acompanhe a situação das marcações correntes e finalizadas Relat…" at bounding box center [379, 205] width 759 height 301
type input "JEOV"
click at [565, 208] on button "Filtrar" at bounding box center [581, 216] width 32 height 17
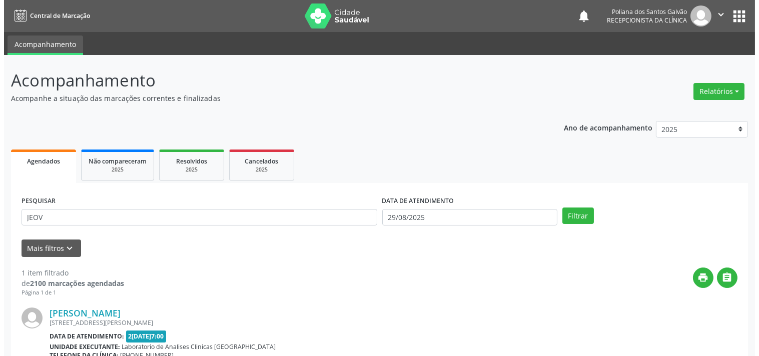
scroll to position [102, 0]
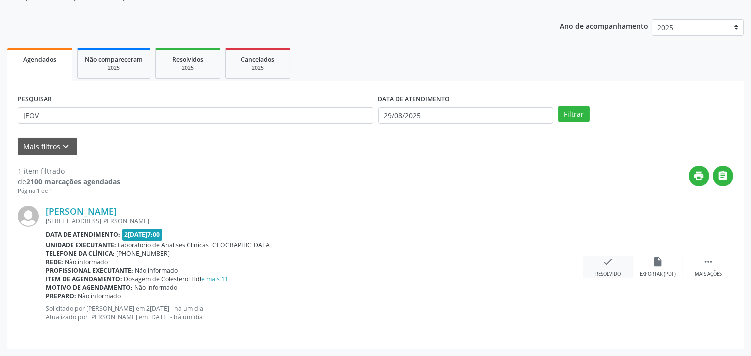
click at [611, 266] on icon "check" at bounding box center [608, 262] width 11 height 11
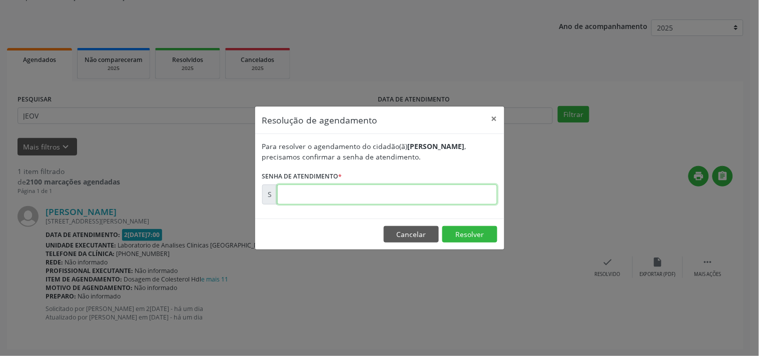
drag, startPoint x: 421, startPoint y: 186, endPoint x: 421, endPoint y: 179, distance: 7.0
click at [421, 180] on form "Para resolver o agendamento do cidadão(ã) [PERSON_NAME] , precisamos confirmar …" at bounding box center [379, 173] width 235 height 64
click at [421, 188] on input "text" at bounding box center [387, 195] width 220 height 20
type input "00174052"
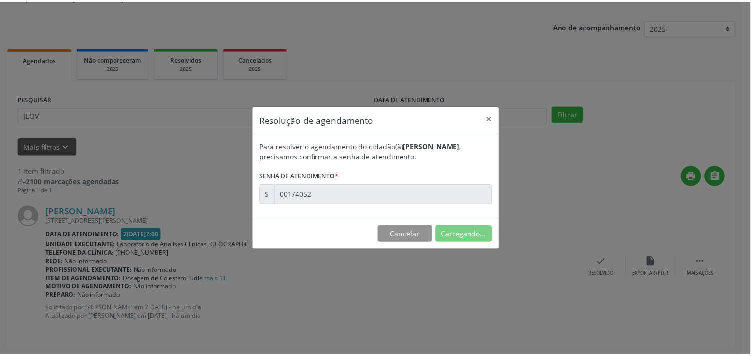
scroll to position [0, 0]
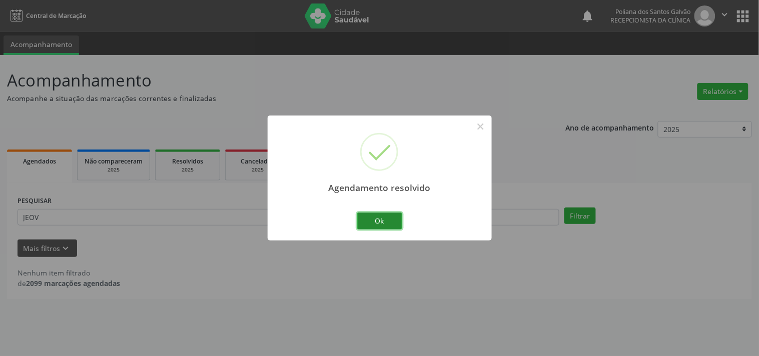
drag, startPoint x: 386, startPoint y: 220, endPoint x: 323, endPoint y: 212, distance: 64.1
click at [385, 220] on button "Ok" at bounding box center [379, 221] width 45 height 17
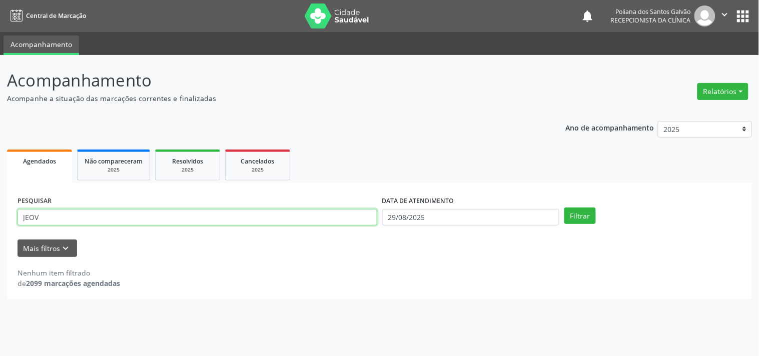
drag, startPoint x: 323, startPoint y: 212, endPoint x: 0, endPoint y: 80, distance: 348.6
click at [0, 89] on div "Acompanhamento Acompanhe a situação das marcações correntes e finalizadas Relat…" at bounding box center [379, 205] width 759 height 301
type input "GERSO"
click at [565, 208] on button "Filtrar" at bounding box center [581, 216] width 32 height 17
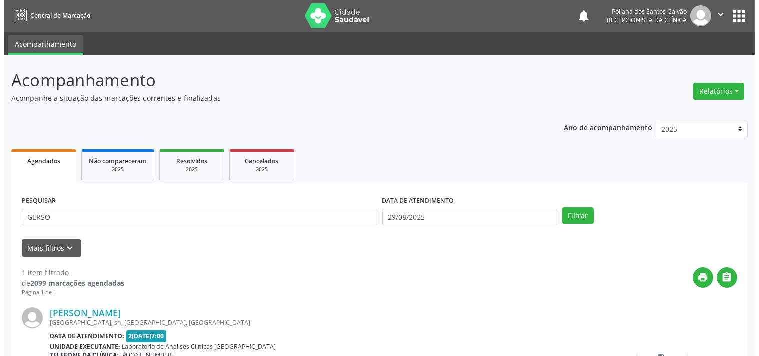
scroll to position [93, 0]
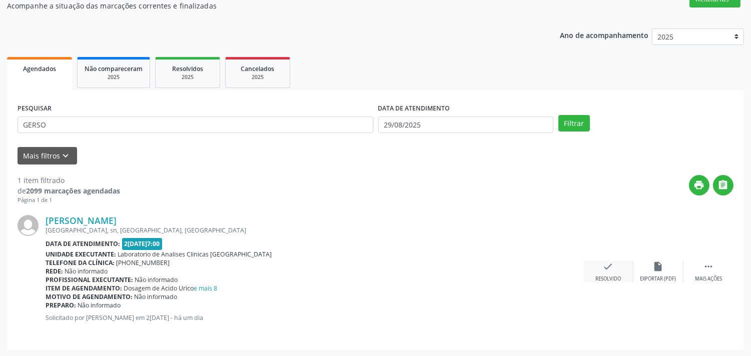
click at [603, 274] on div "check Resolvido" at bounding box center [609, 272] width 50 height 22
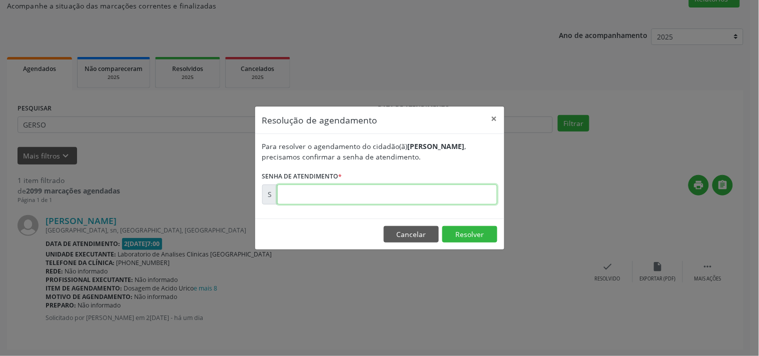
click at [449, 191] on input "text" at bounding box center [387, 195] width 220 height 20
type input "00174065"
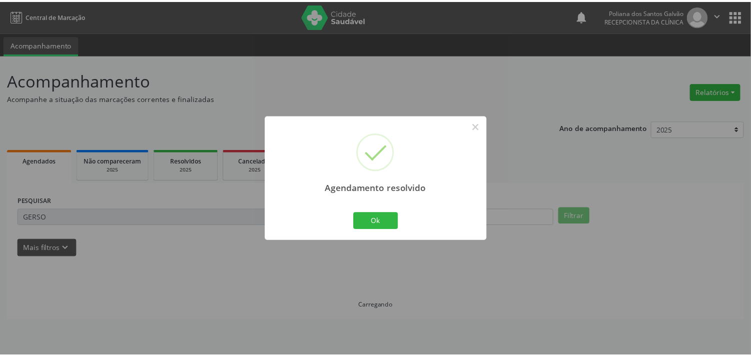
scroll to position [0, 0]
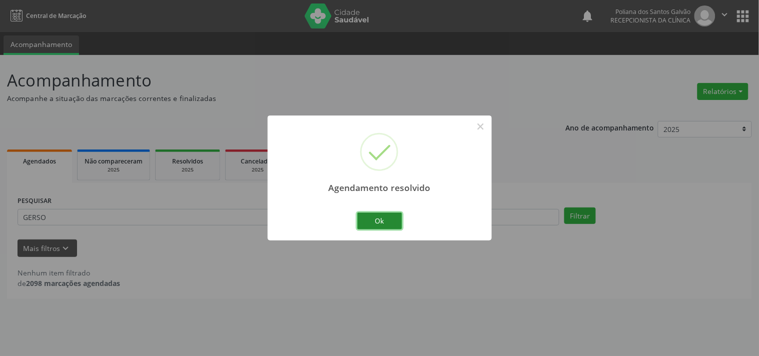
click at [374, 226] on button "Ok" at bounding box center [379, 221] width 45 height 17
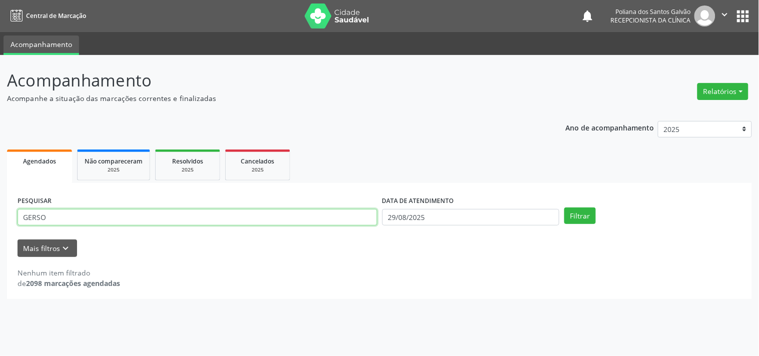
drag, startPoint x: 78, startPoint y: 214, endPoint x: 0, endPoint y: 115, distance: 126.2
click at [0, 123] on div "Acompanhamento Acompanhe a situação das marcações correntes e finalizadas Relat…" at bounding box center [379, 205] width 759 height 301
type input "[PERSON_NAME]"
click at [565, 208] on button "Filtrar" at bounding box center [581, 216] width 32 height 17
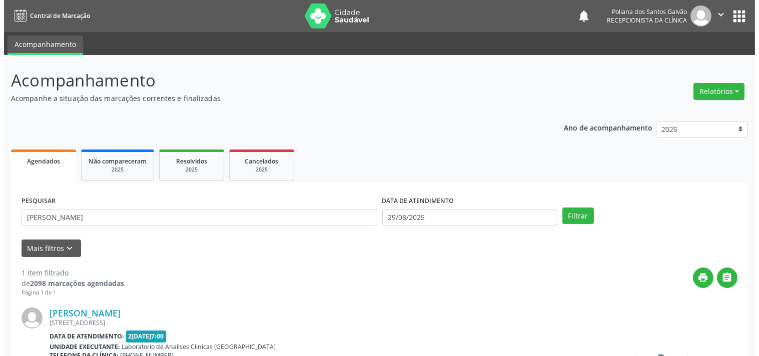
scroll to position [93, 0]
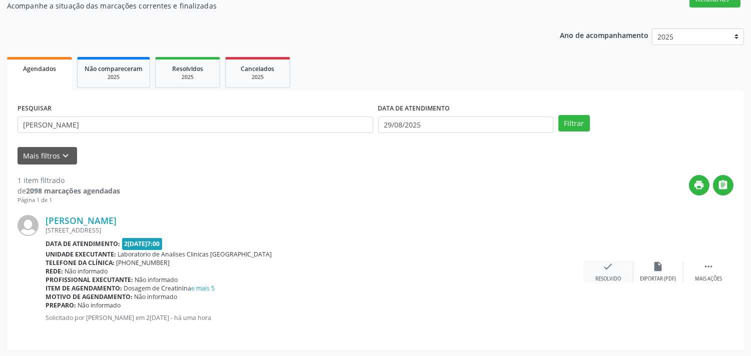
click at [600, 270] on div "check Resolvido" at bounding box center [609, 272] width 50 height 22
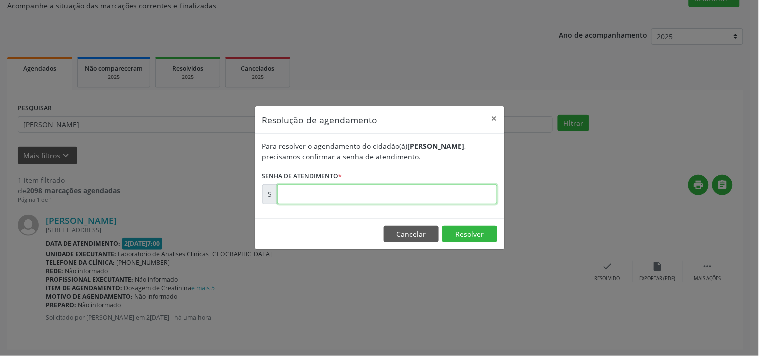
click at [468, 194] on input "text" at bounding box center [387, 195] width 220 height 20
type input "00174489"
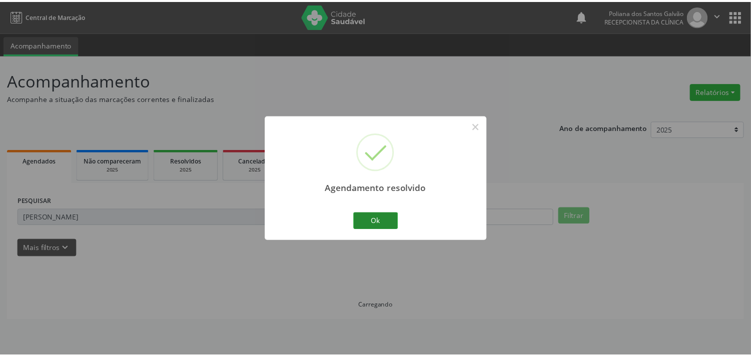
scroll to position [0, 0]
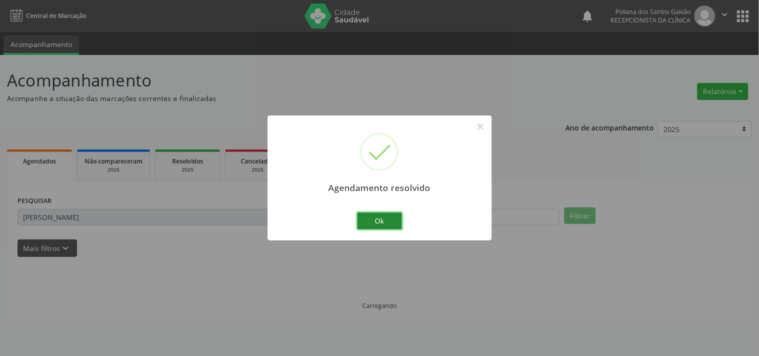
click at [384, 227] on button "Ok" at bounding box center [379, 221] width 45 height 17
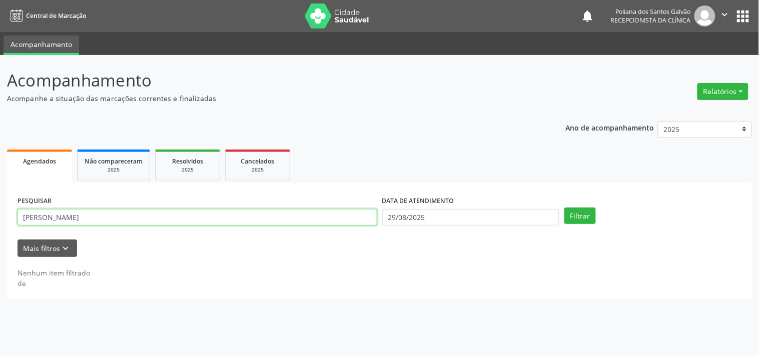
drag, startPoint x: 299, startPoint y: 219, endPoint x: 12, endPoint y: 45, distance: 336.2
click at [2, 63] on div "Acompanhamento Acompanhe a situação das marcações correntes e finalizadas Relat…" at bounding box center [379, 205] width 759 height 301
type input "LAIS"
click at [565, 208] on button "Filtrar" at bounding box center [581, 216] width 32 height 17
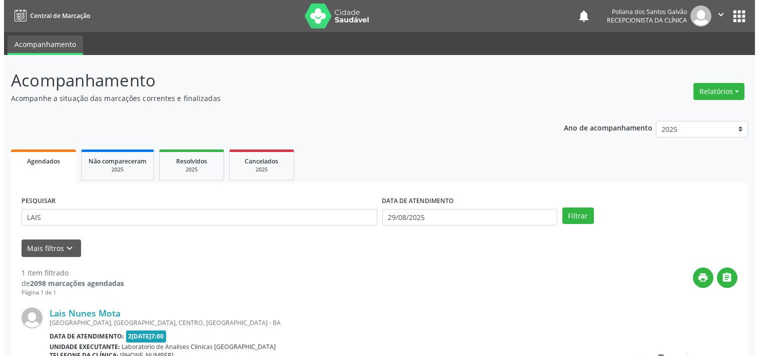
scroll to position [93, 0]
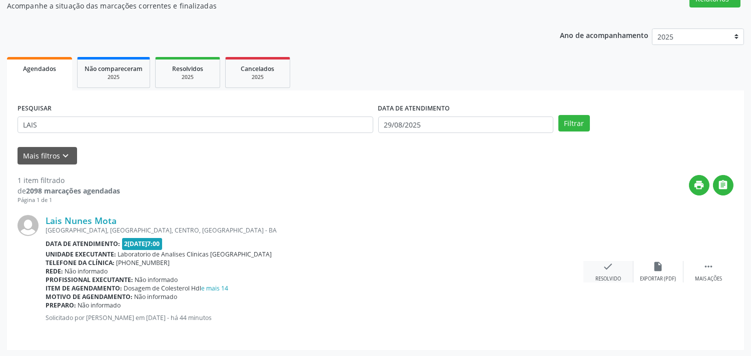
click at [618, 271] on div "check Resolvido" at bounding box center [609, 272] width 50 height 22
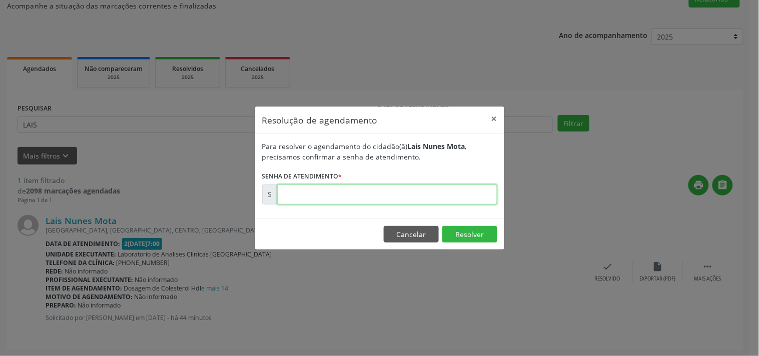
click at [453, 191] on input "text" at bounding box center [387, 195] width 220 height 20
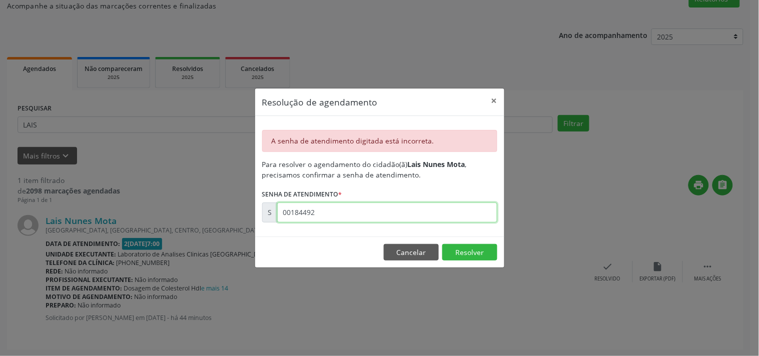
click at [299, 214] on input "00184492" at bounding box center [387, 213] width 220 height 20
click at [299, 216] on input "00014492" at bounding box center [387, 213] width 220 height 20
type input "00174492"
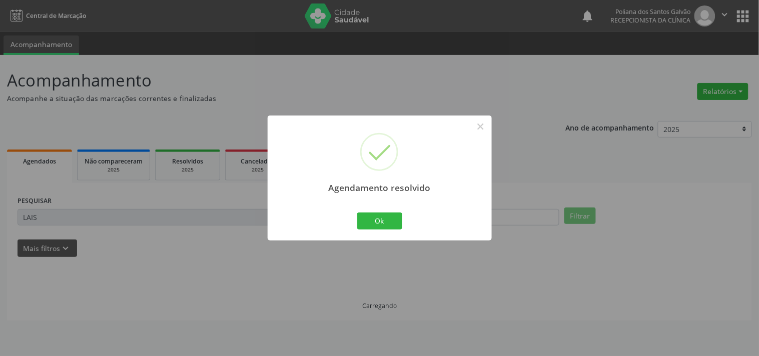
scroll to position [0, 0]
click at [358, 221] on button "Ok" at bounding box center [379, 221] width 45 height 17
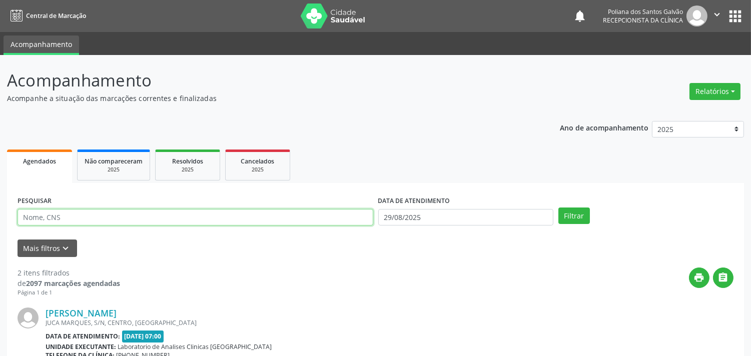
click at [281, 214] on input "text" at bounding box center [196, 217] width 356 height 17
type input "MILENA G"
click at [559, 208] on button "Filtrar" at bounding box center [575, 216] width 32 height 17
click at [267, 219] on input "text" at bounding box center [196, 217] width 356 height 17
type input "milena"
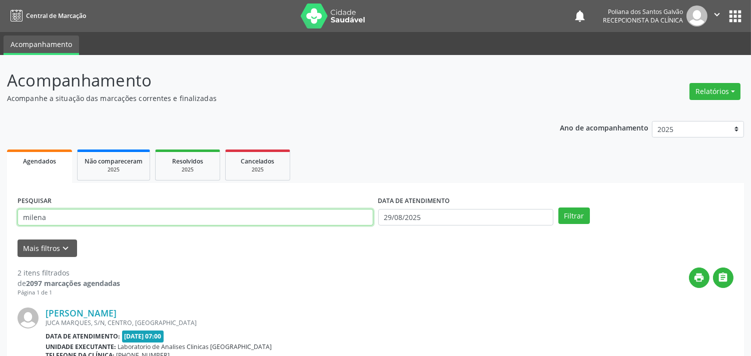
click at [559, 208] on button "Filtrar" at bounding box center [575, 216] width 32 height 17
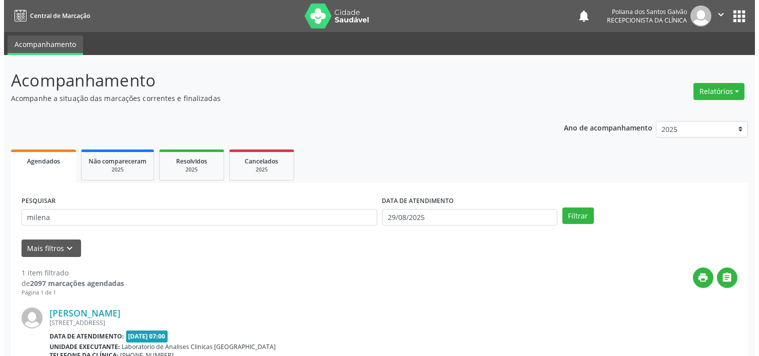
scroll to position [102, 0]
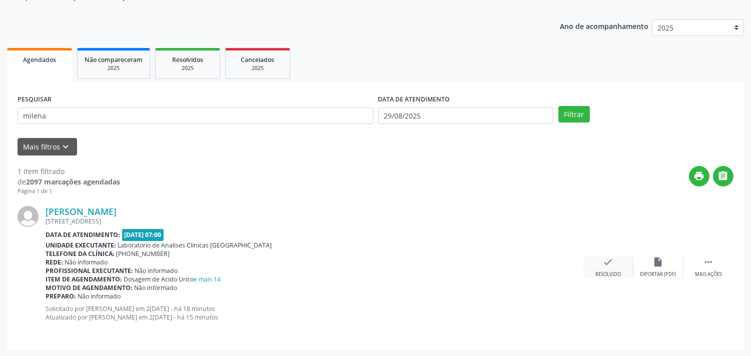
click at [606, 258] on icon "check" at bounding box center [608, 262] width 11 height 11
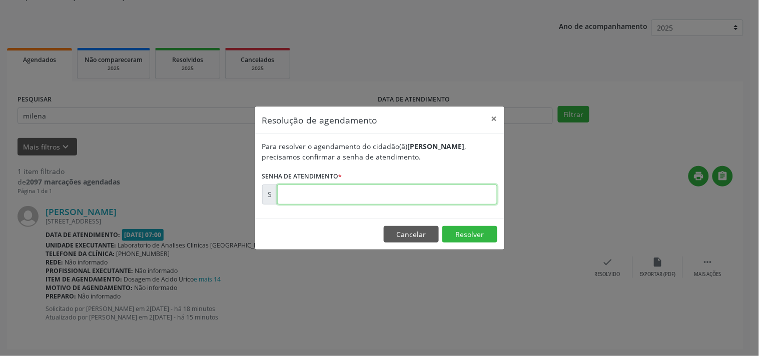
click at [402, 189] on input "text" at bounding box center [387, 195] width 220 height 20
type input "00174516"
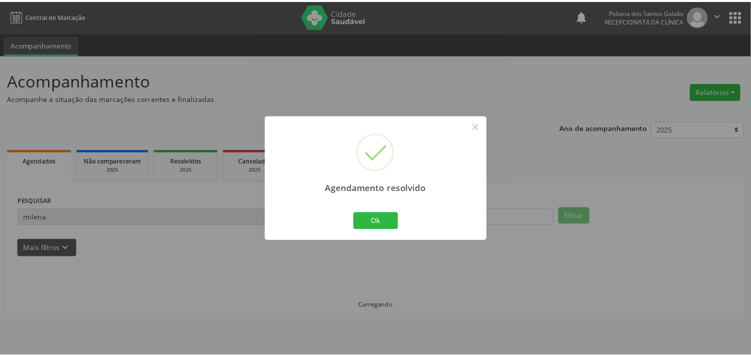
scroll to position [0, 0]
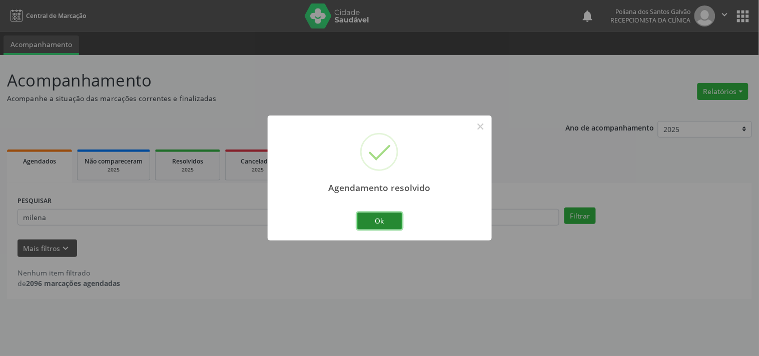
click at [385, 226] on button "Ok" at bounding box center [379, 221] width 45 height 17
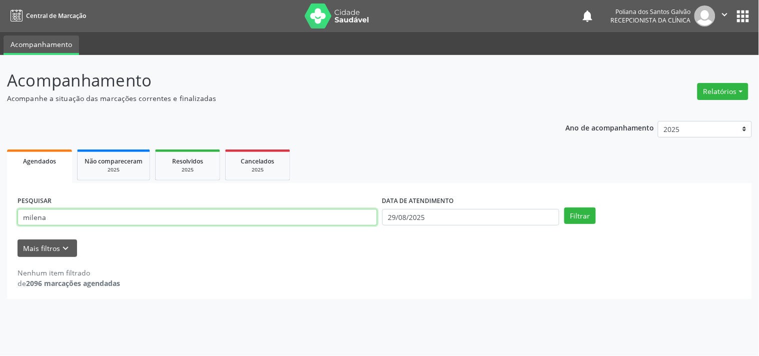
drag, startPoint x: 326, startPoint y: 222, endPoint x: 0, endPoint y: 198, distance: 326.7
click at [0, 199] on div "Acompanhamento Acompanhe a situação das marcações correntes e finalizadas Relat…" at bounding box center [379, 205] width 759 height 301
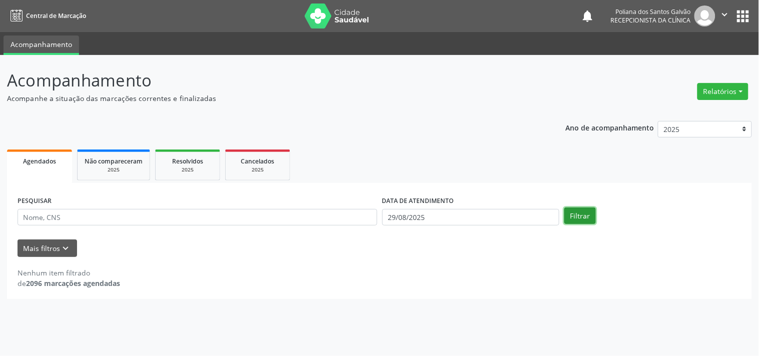
click at [582, 218] on button "Filtrar" at bounding box center [581, 216] width 32 height 17
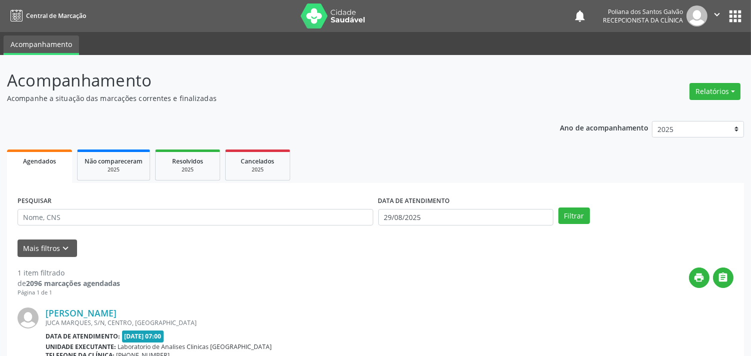
scroll to position [102, 0]
